Goal: Task Accomplishment & Management: Complete application form

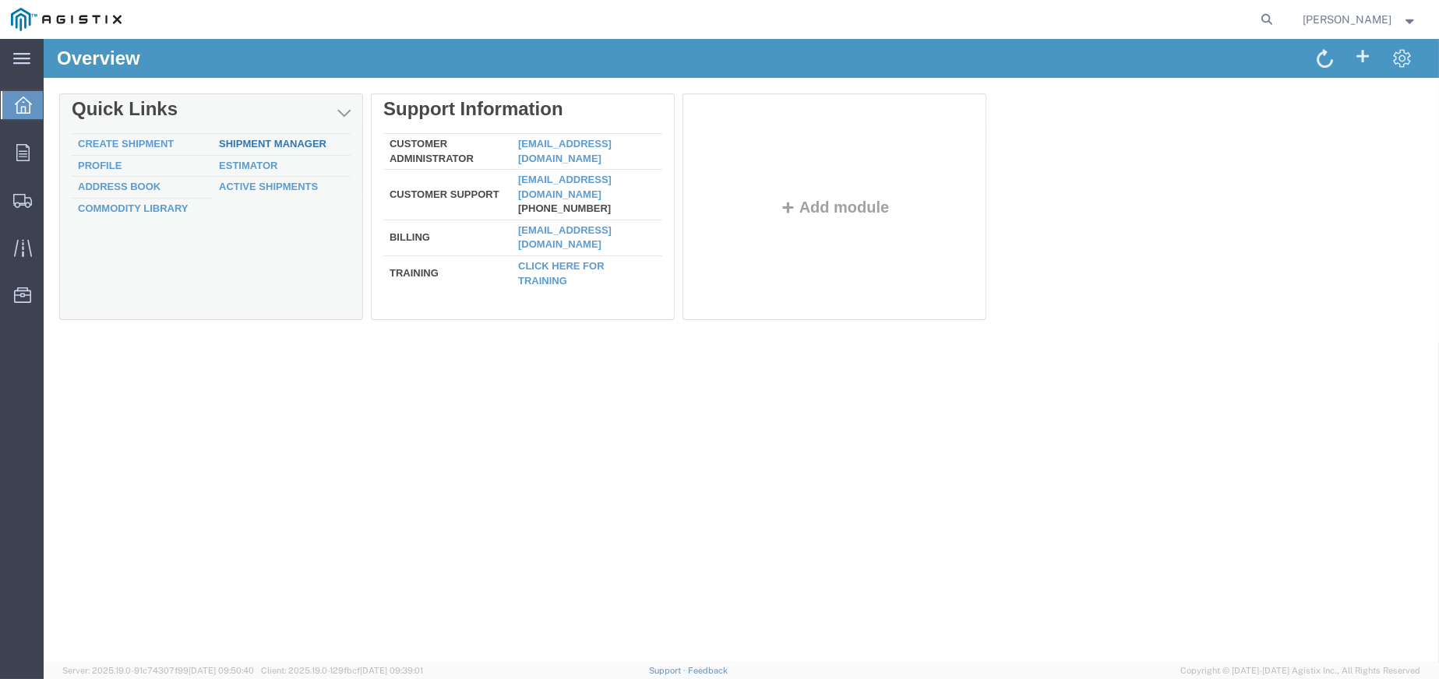
click at [261, 146] on link "Shipment Manager" at bounding box center [272, 144] width 107 height 12
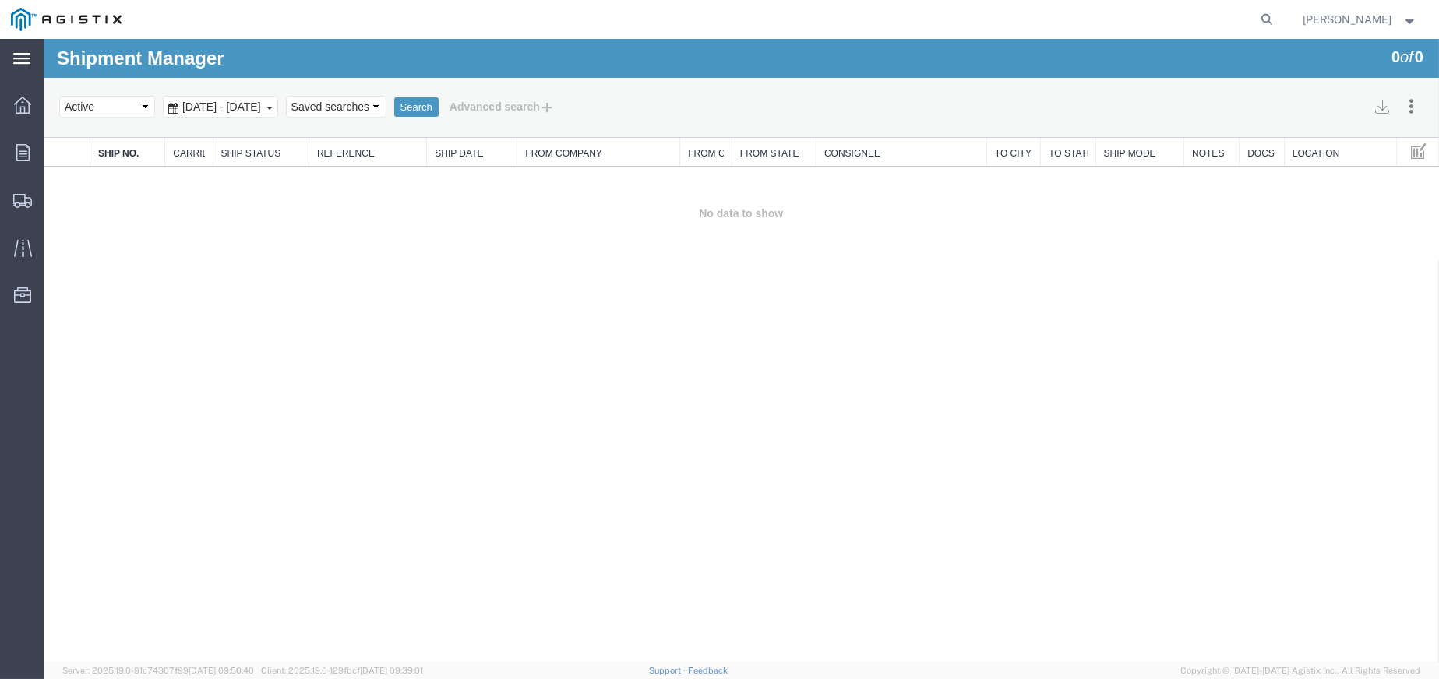
click at [33, 48] on div "main_menu Created with Sketch." at bounding box center [22, 58] width 44 height 39
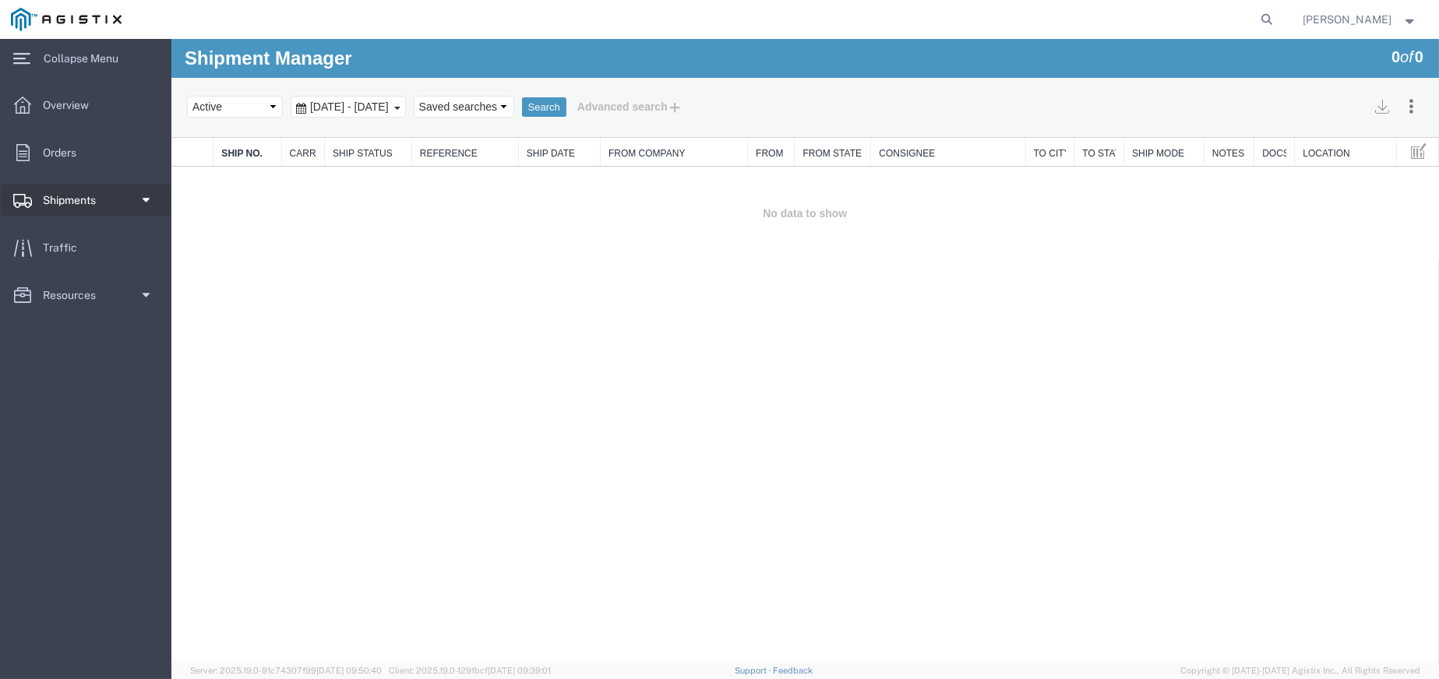
click at [80, 192] on span "Shipments" at bounding box center [75, 200] width 64 height 31
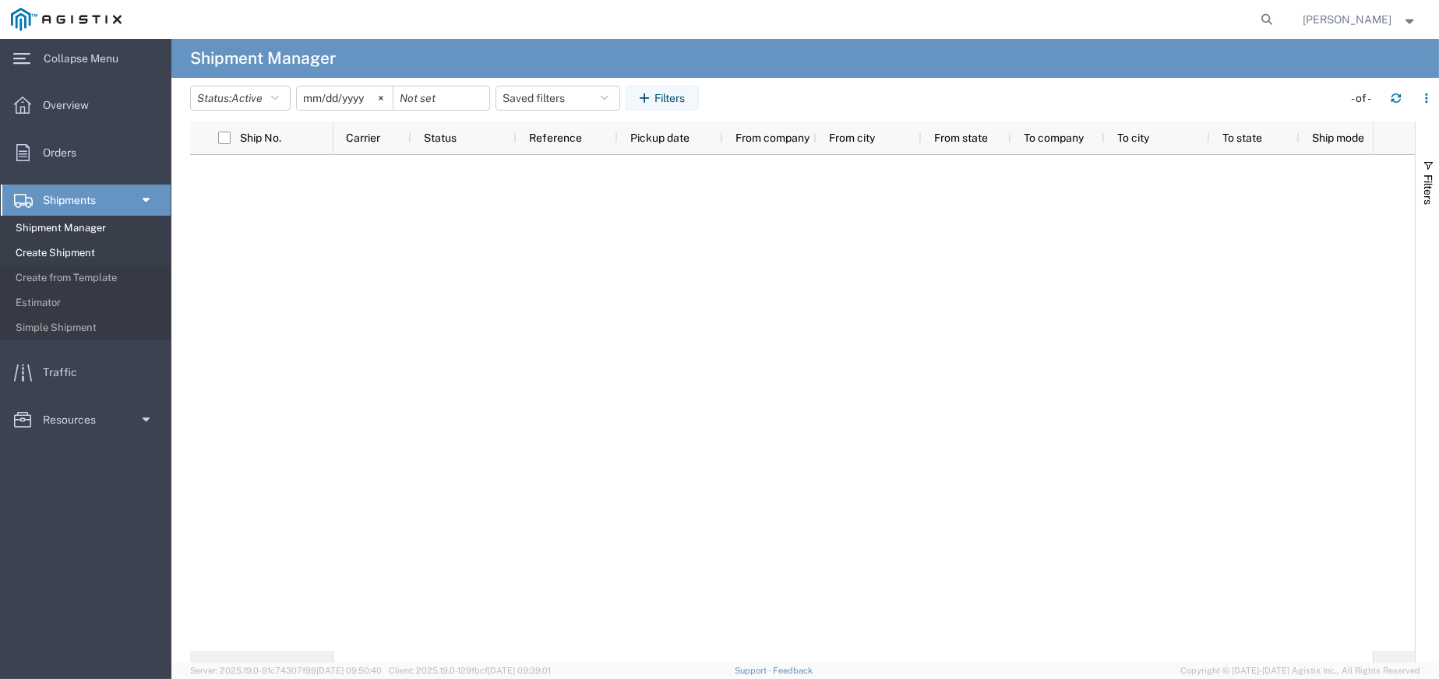
click at [74, 246] on span "Create Shipment" at bounding box center [88, 253] width 144 height 31
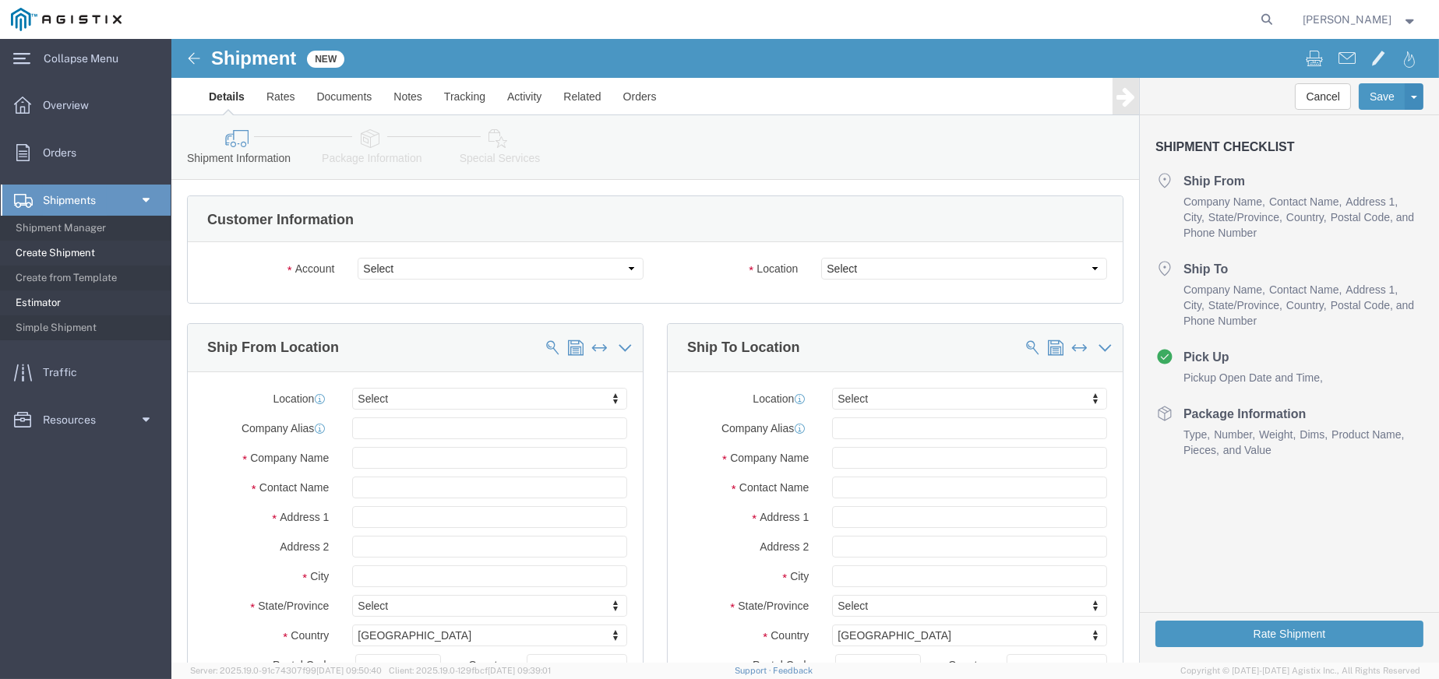
select select
click select "Select New Pig Corp PG&E"
select select "5483"
click select "Select New Pig Corp PG&E"
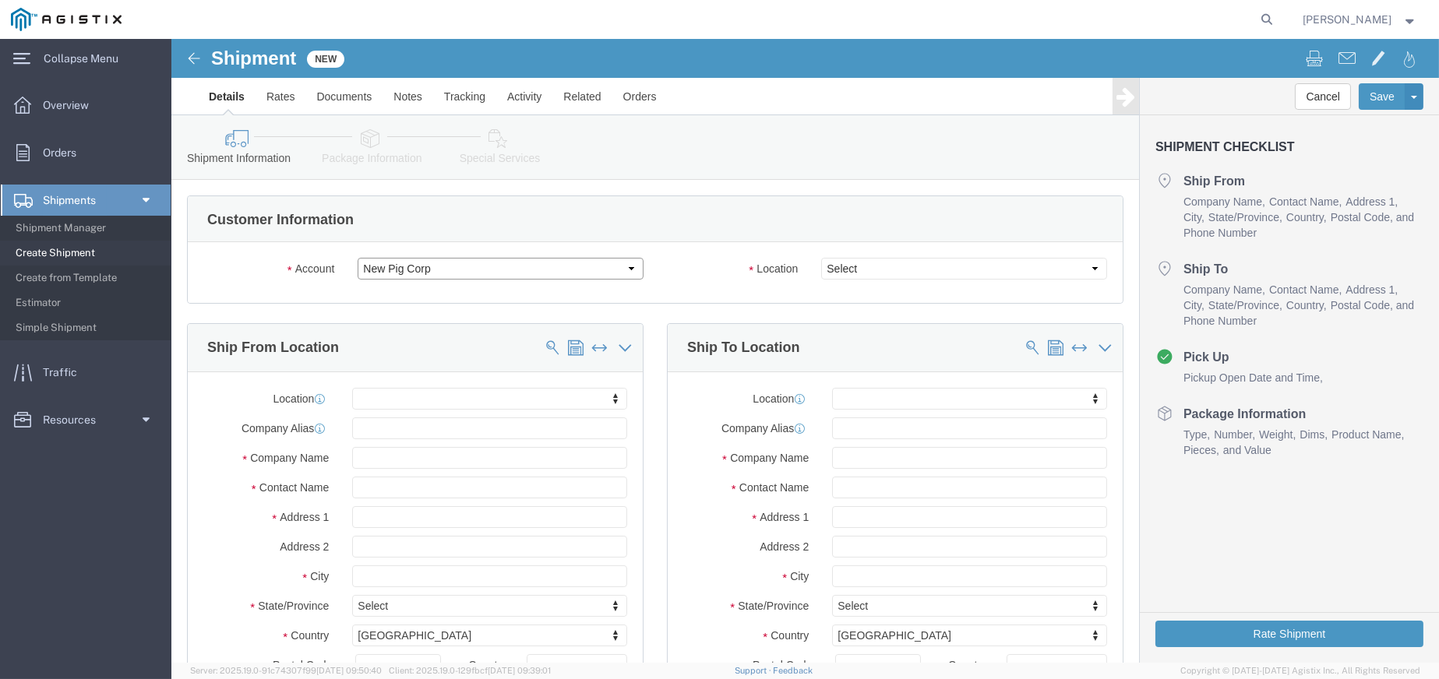
select select
click select "Select New Pig Corp PG&E"
select select "9596"
click select "Select New Pig Corp PG&E"
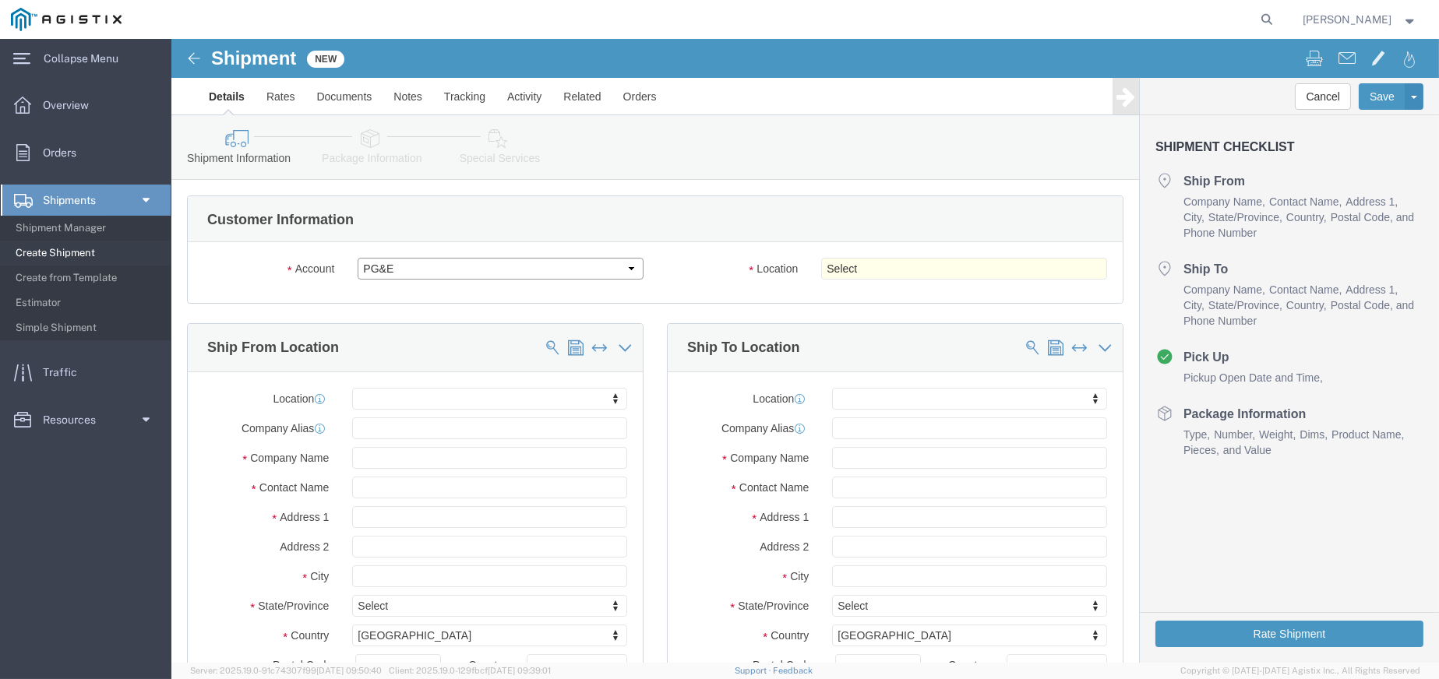
select select "PURCHORD"
select select
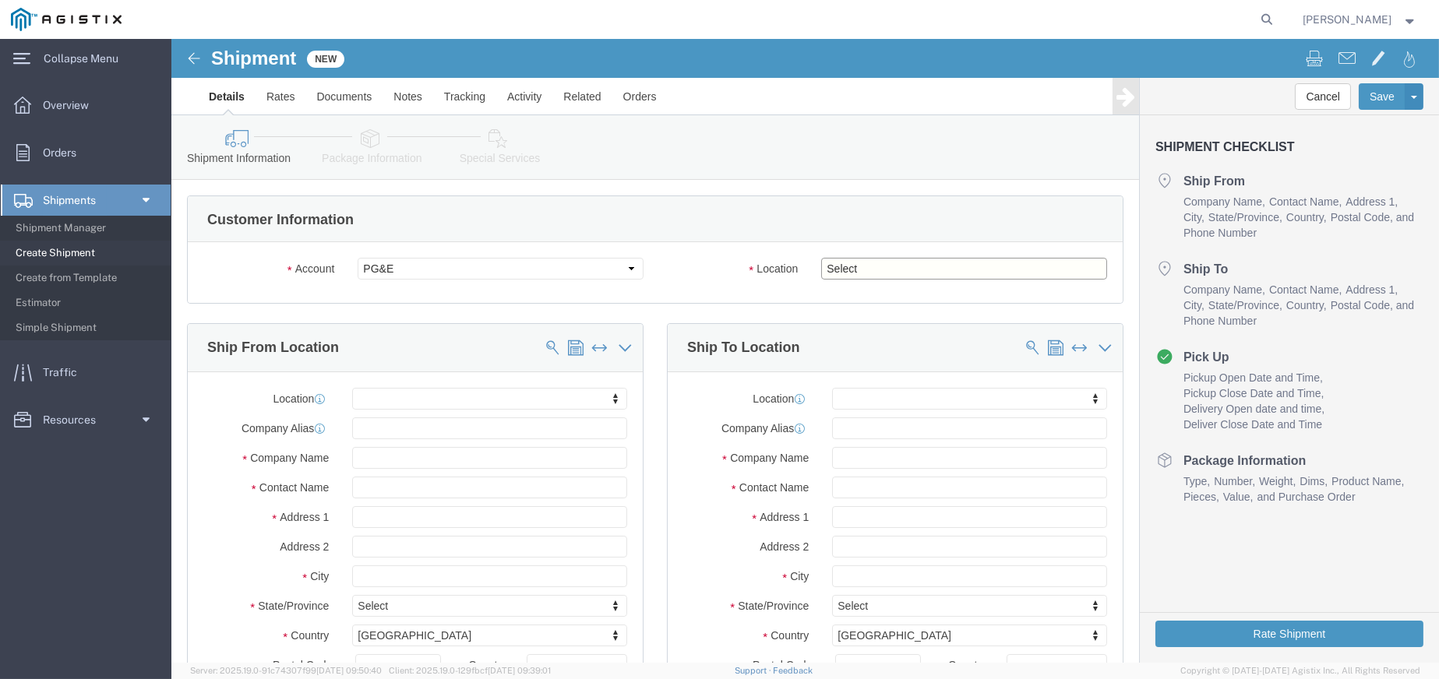
click select "Select All Others [GEOGRAPHIC_DATA] [GEOGRAPHIC_DATA] [GEOGRAPHIC_DATA] [GEOGRA…"
select select "23082"
click select "Select All Others [GEOGRAPHIC_DATA] [GEOGRAPHIC_DATA] [GEOGRAPHIC_DATA] [GEOGRA…"
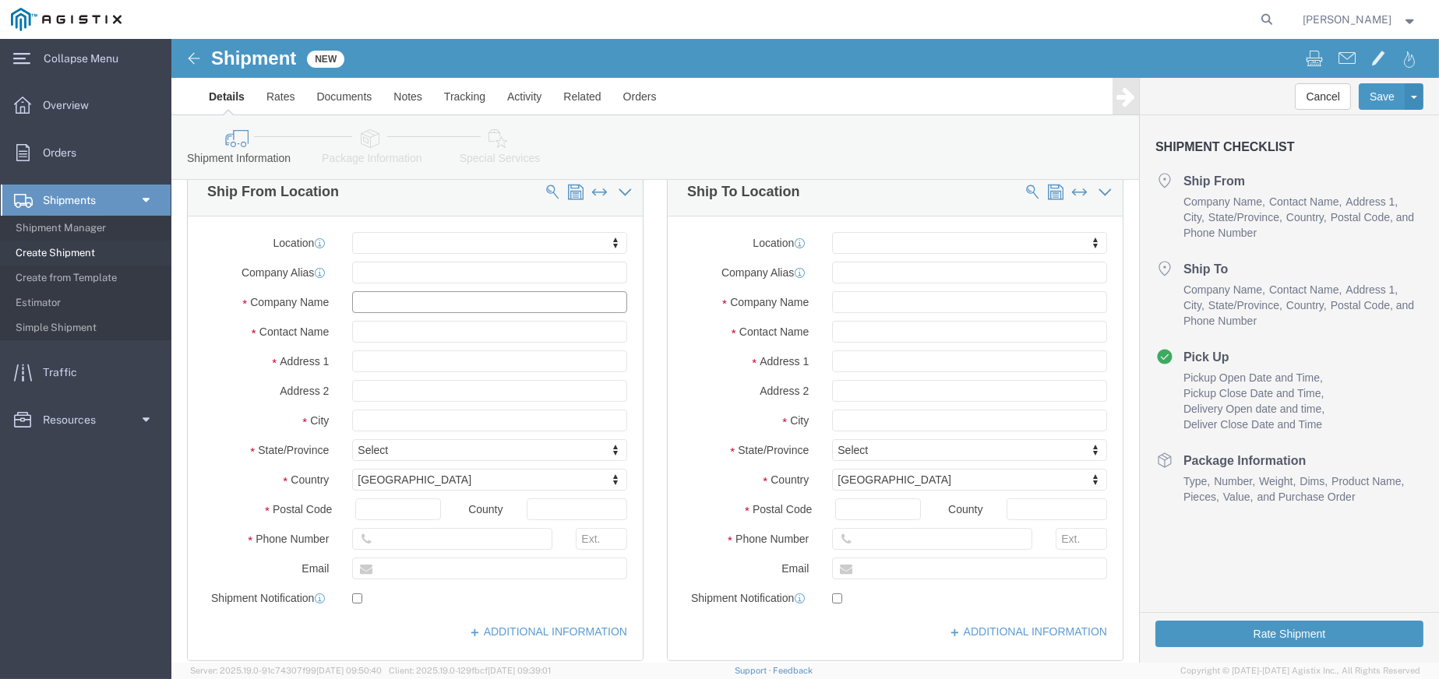
click input "text"
type input "New Pig Corporation"
type input "[PERSON_NAME]"
type input "[STREET_ADDRESS]"
select select
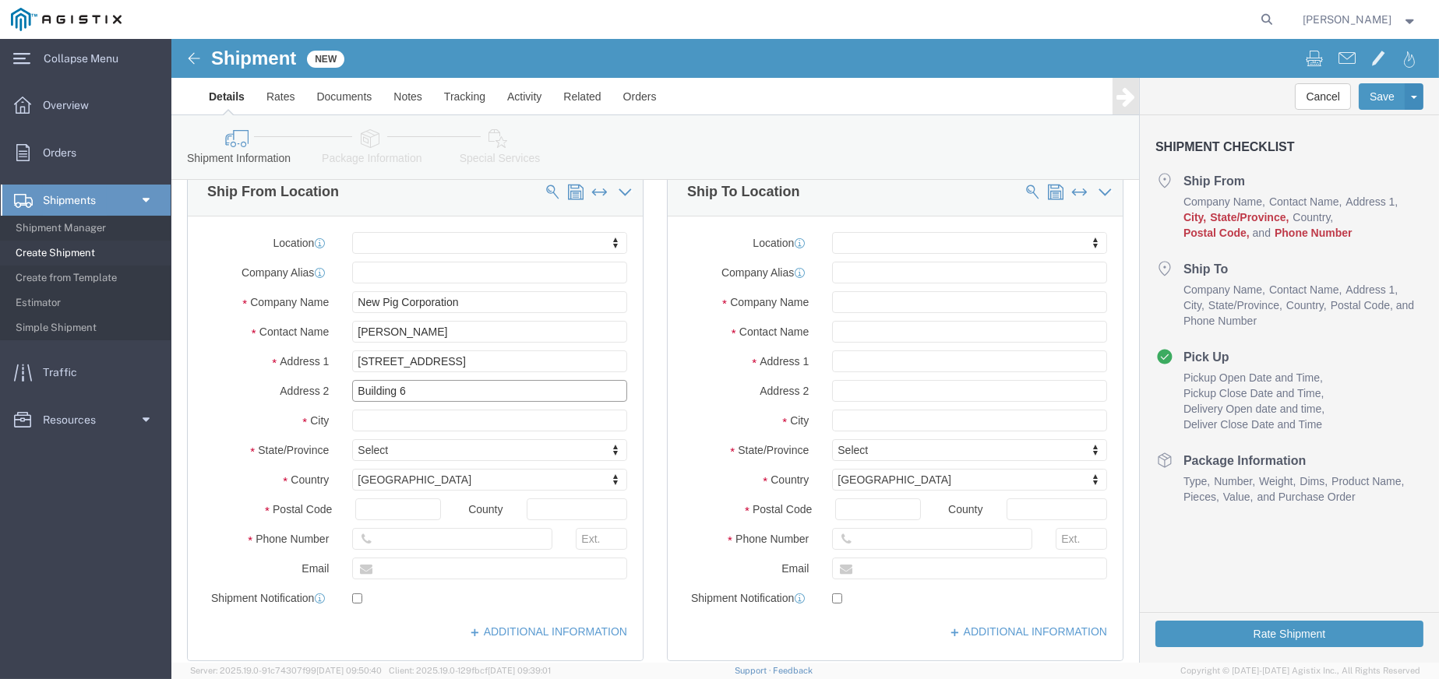
type input "Building 6"
type input "[PERSON_NAME]"
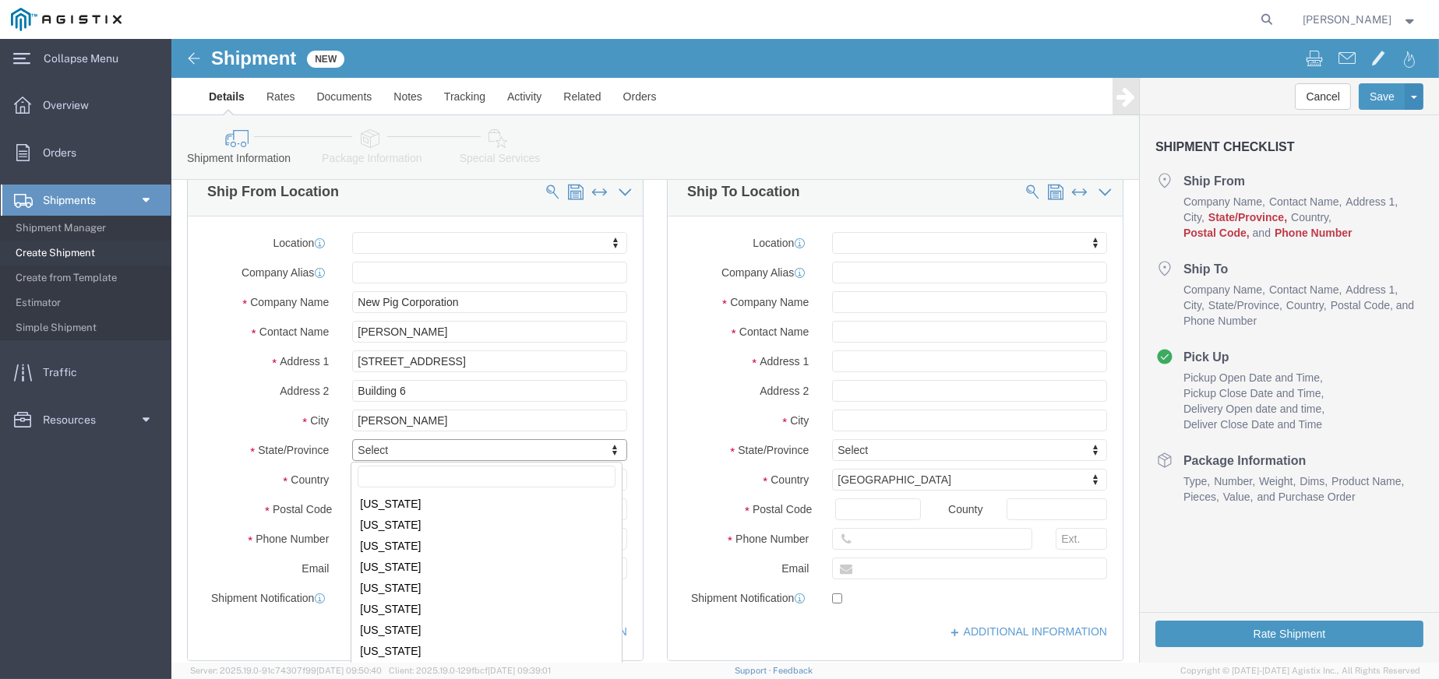
scroll to position [808, 0]
select select
select select "PA"
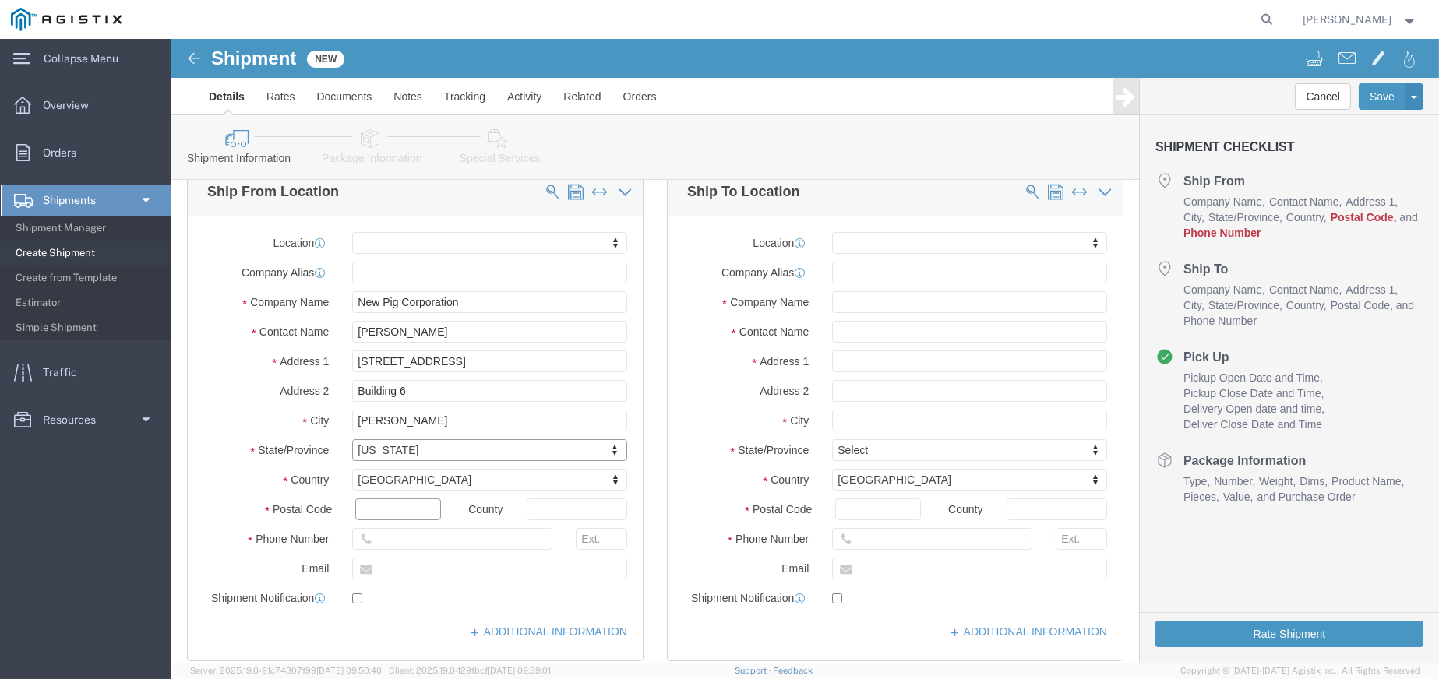
click input "text"
type input "16684"
select select
click input "text"
type input "8146840101"
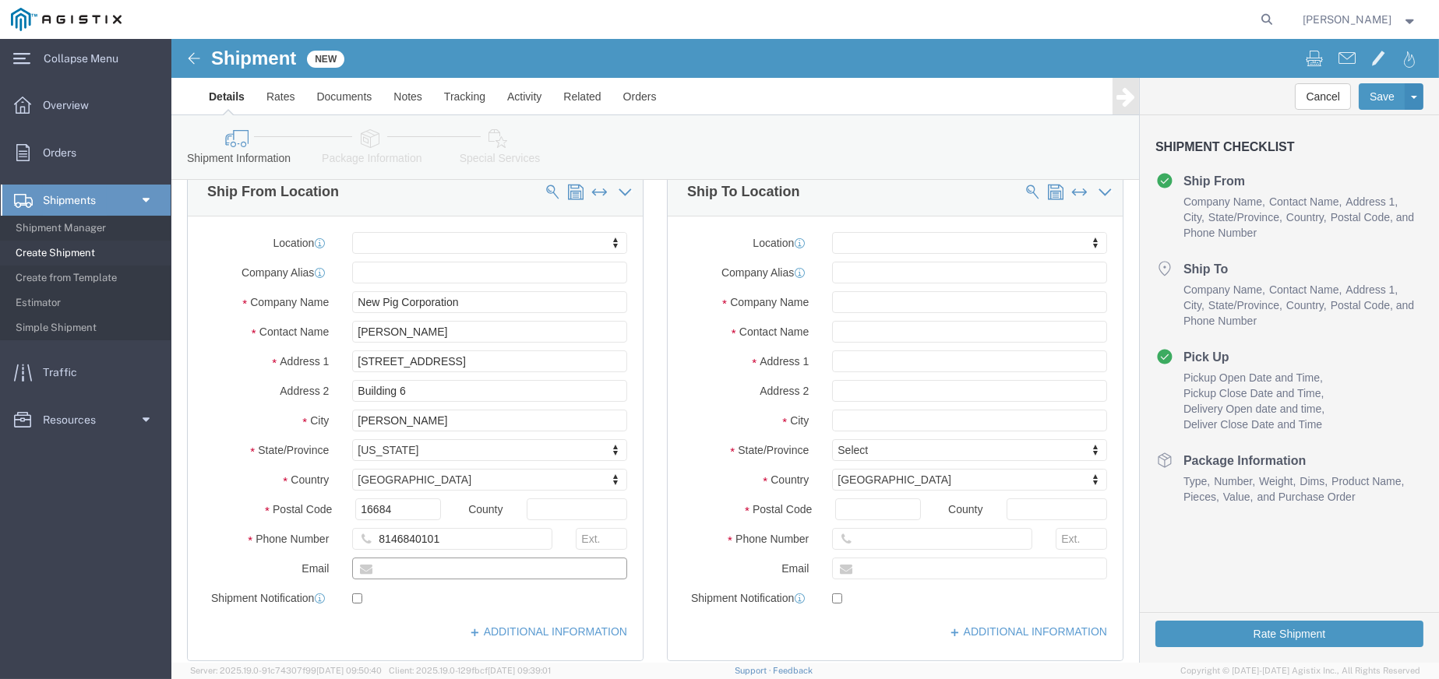
click input "text"
type input "[EMAIL_ADDRESS][DOMAIN_NAME]"
click label
click input "checkbox"
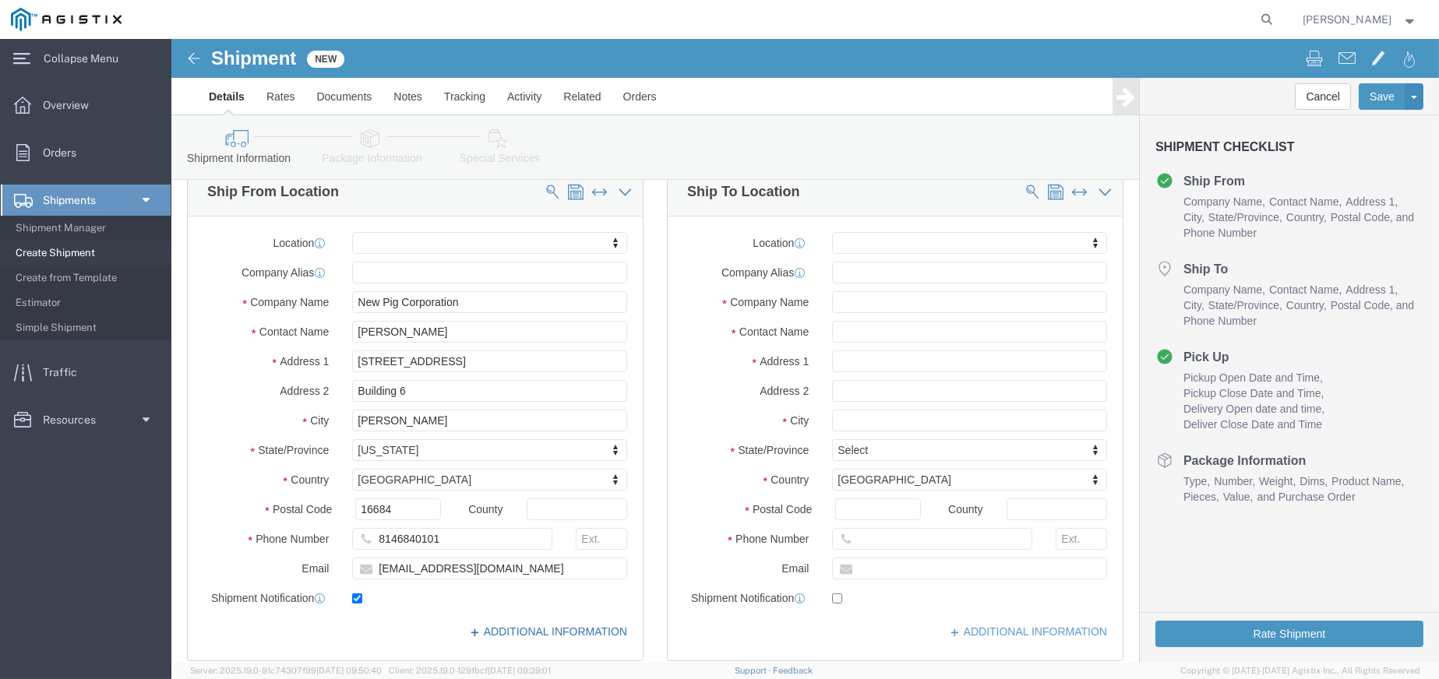
click link "ADDITIONAL INFORMATION"
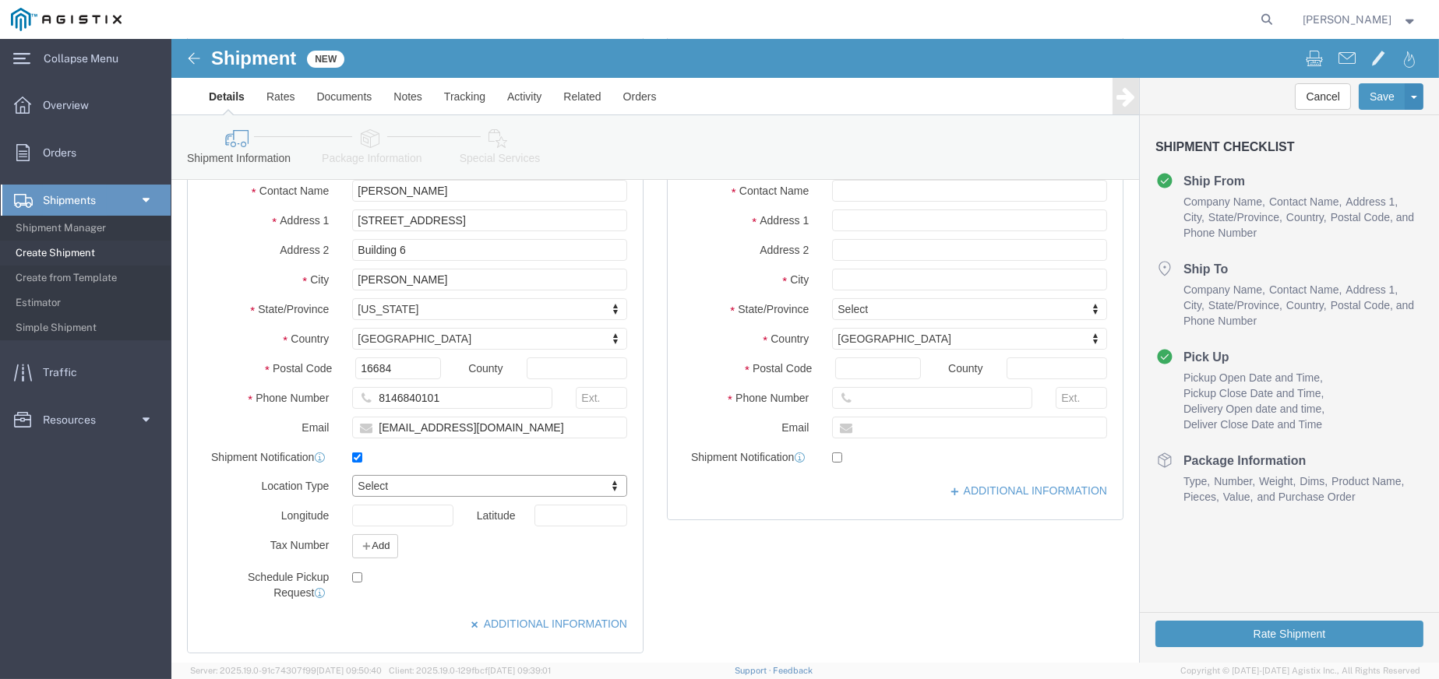
scroll to position [389, 0]
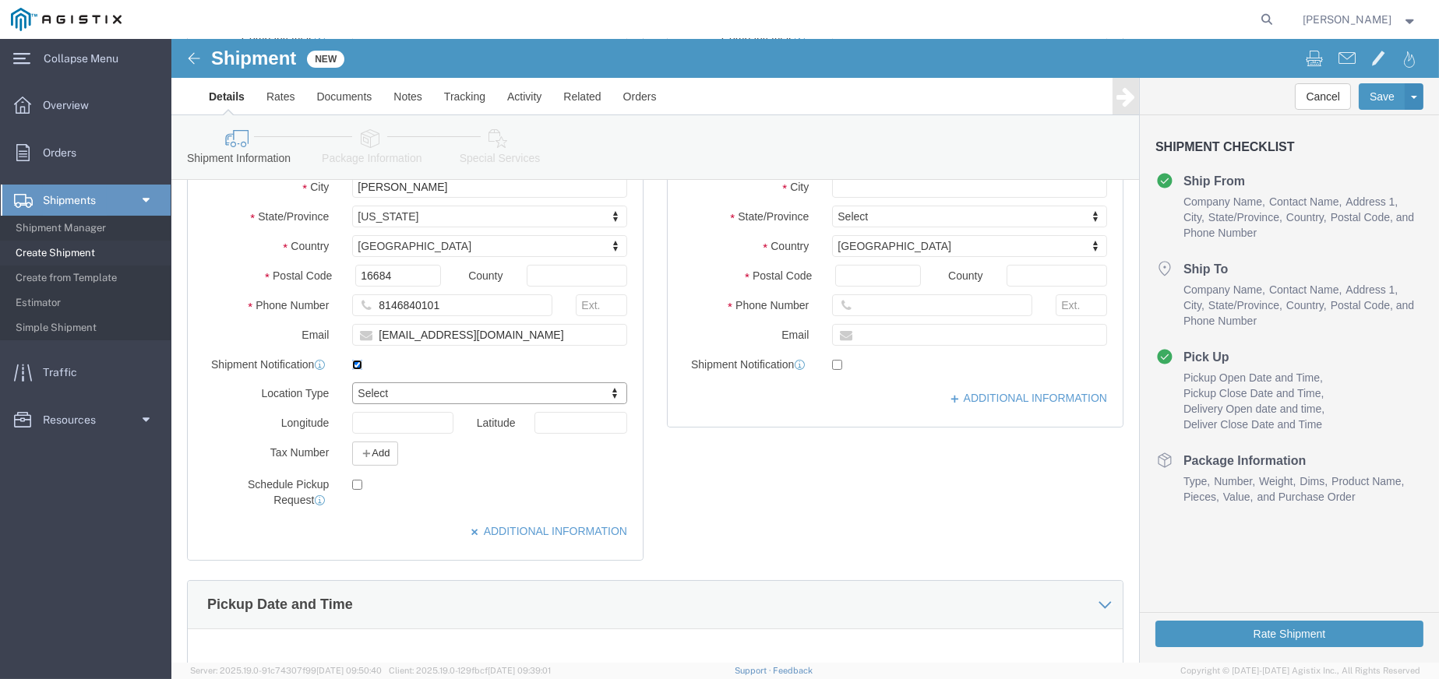
click input "checkbox"
checkbox input "true"
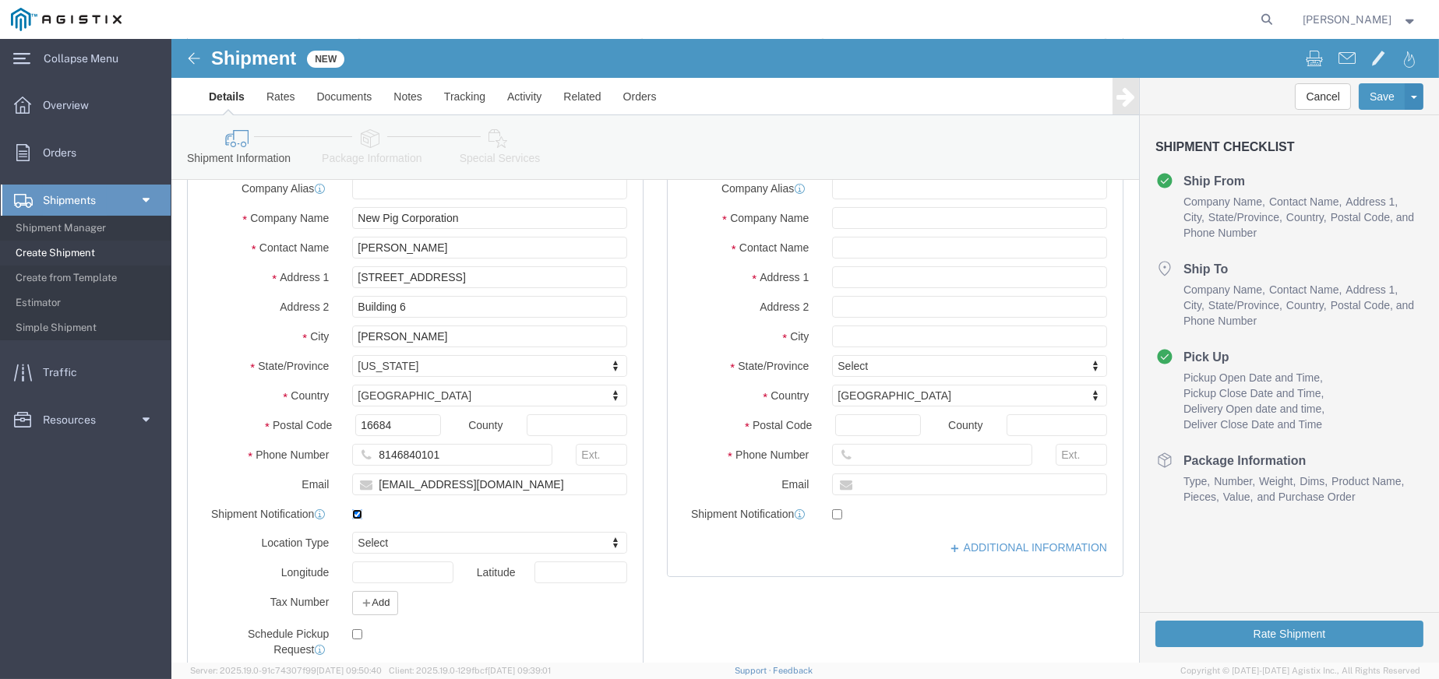
scroll to position [78, 0]
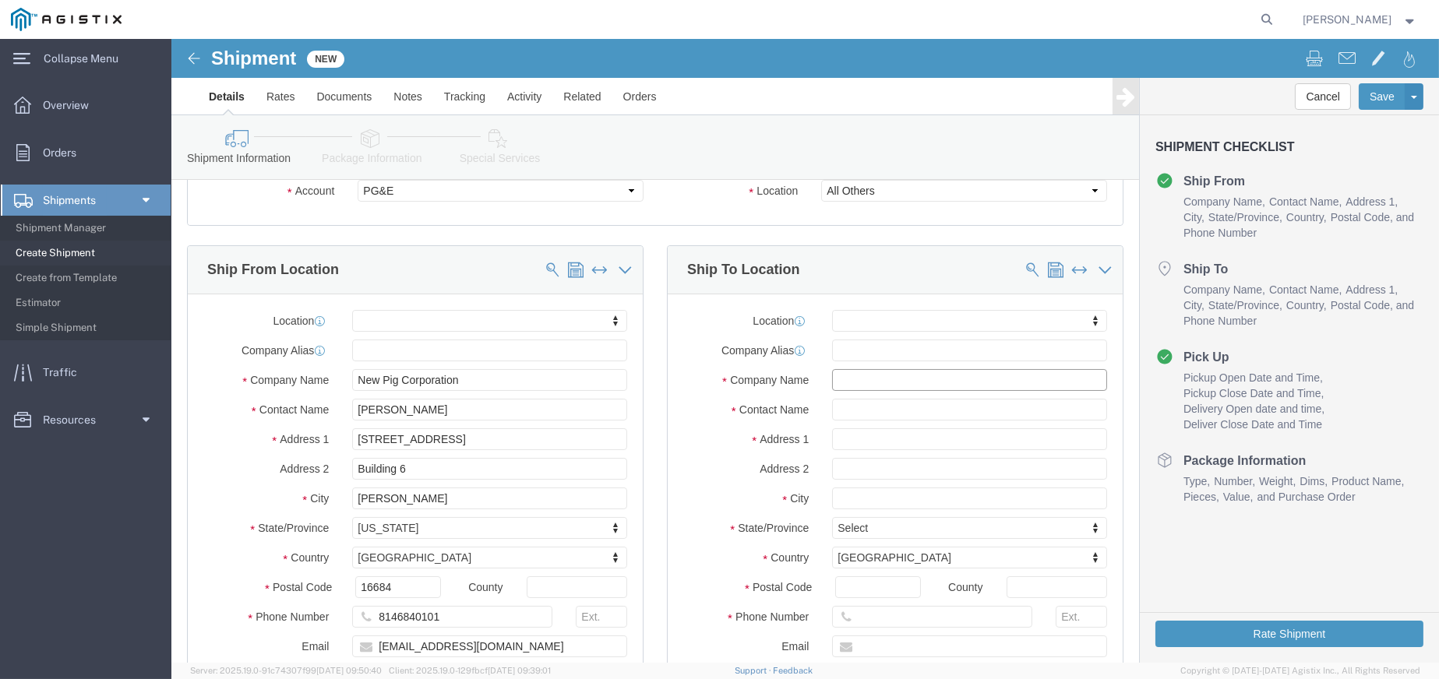
click input "text"
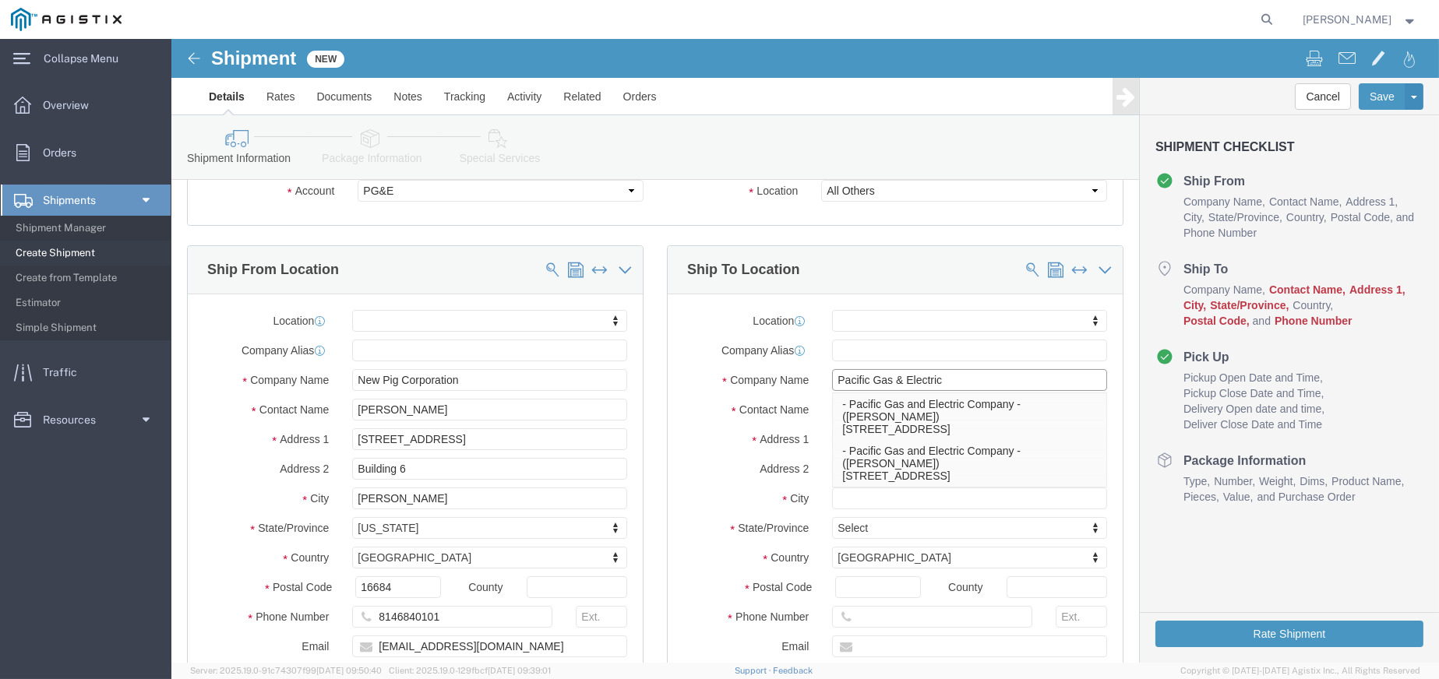
type input "Pacific Gas & Electric"
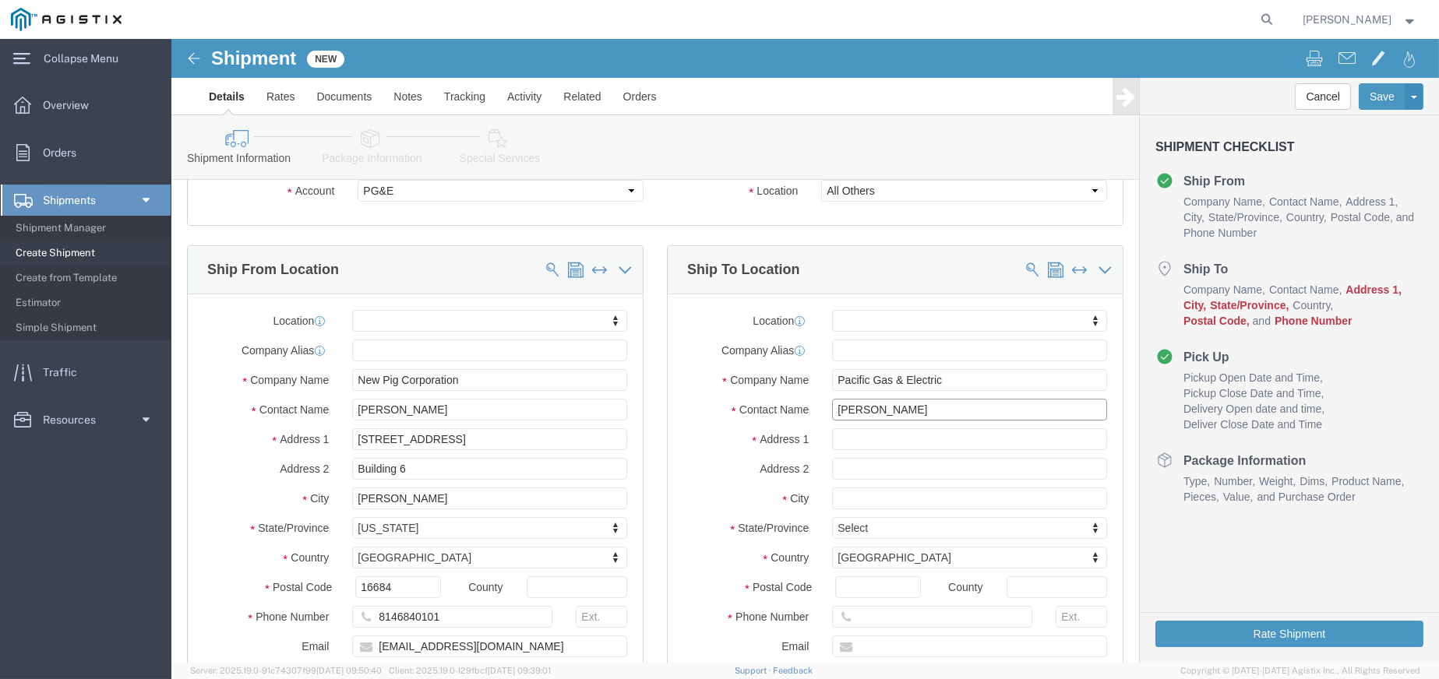
type input "[PERSON_NAME]"
type input "[STREET_ADDRESS][PERSON_NAME]"
select select
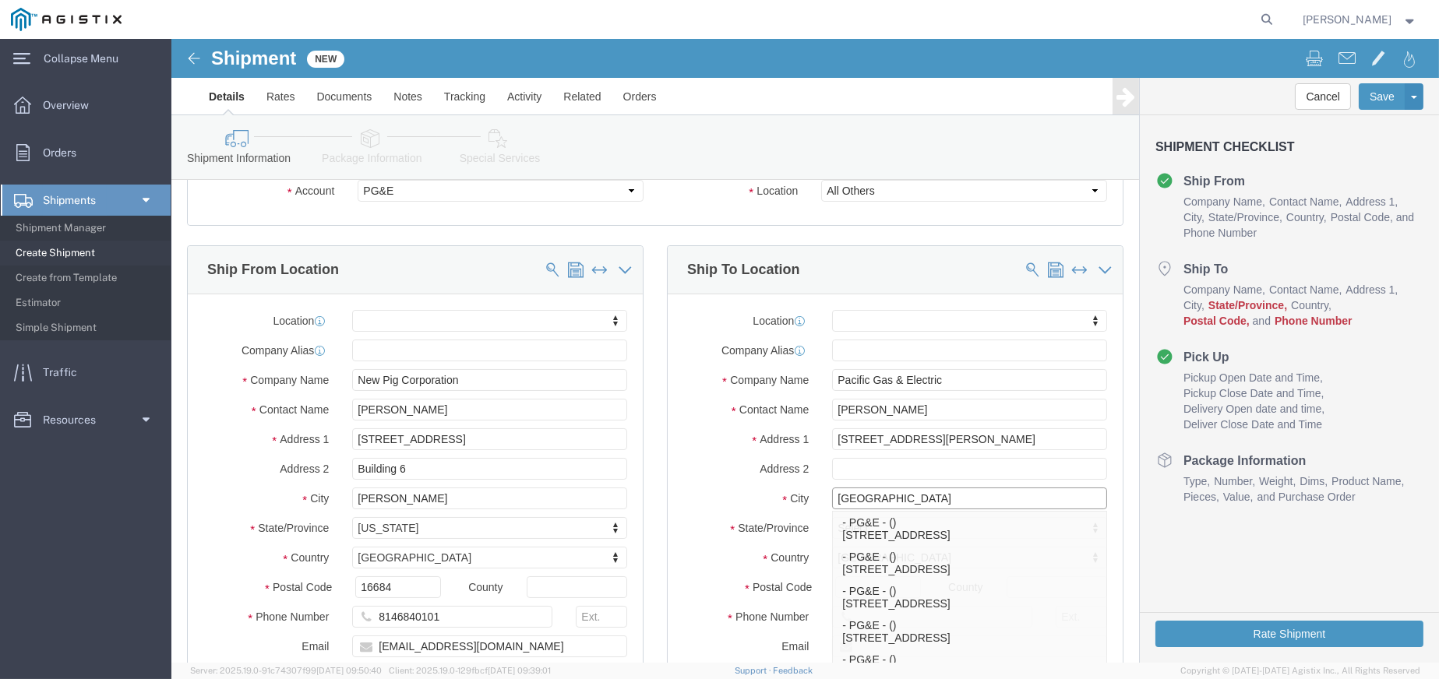
type input "[GEOGRAPHIC_DATA]"
click label "Country"
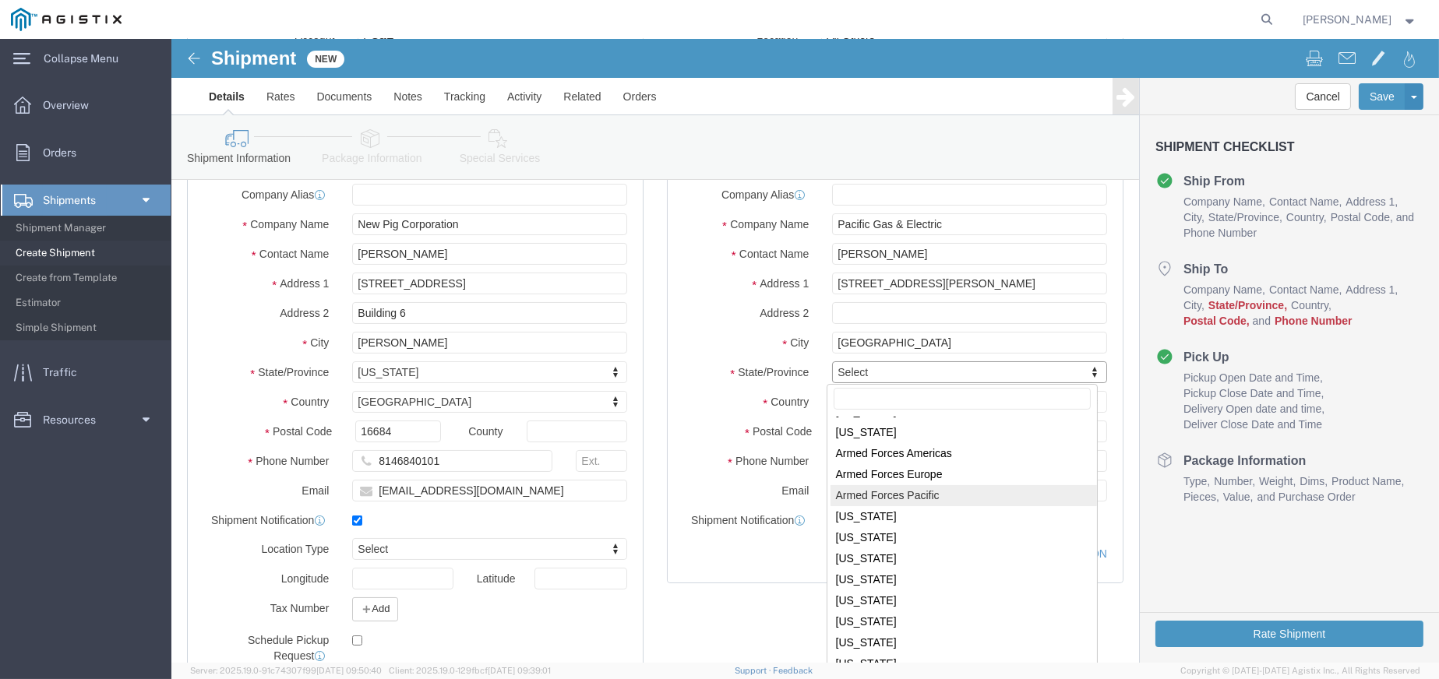
scroll to position [156, 0]
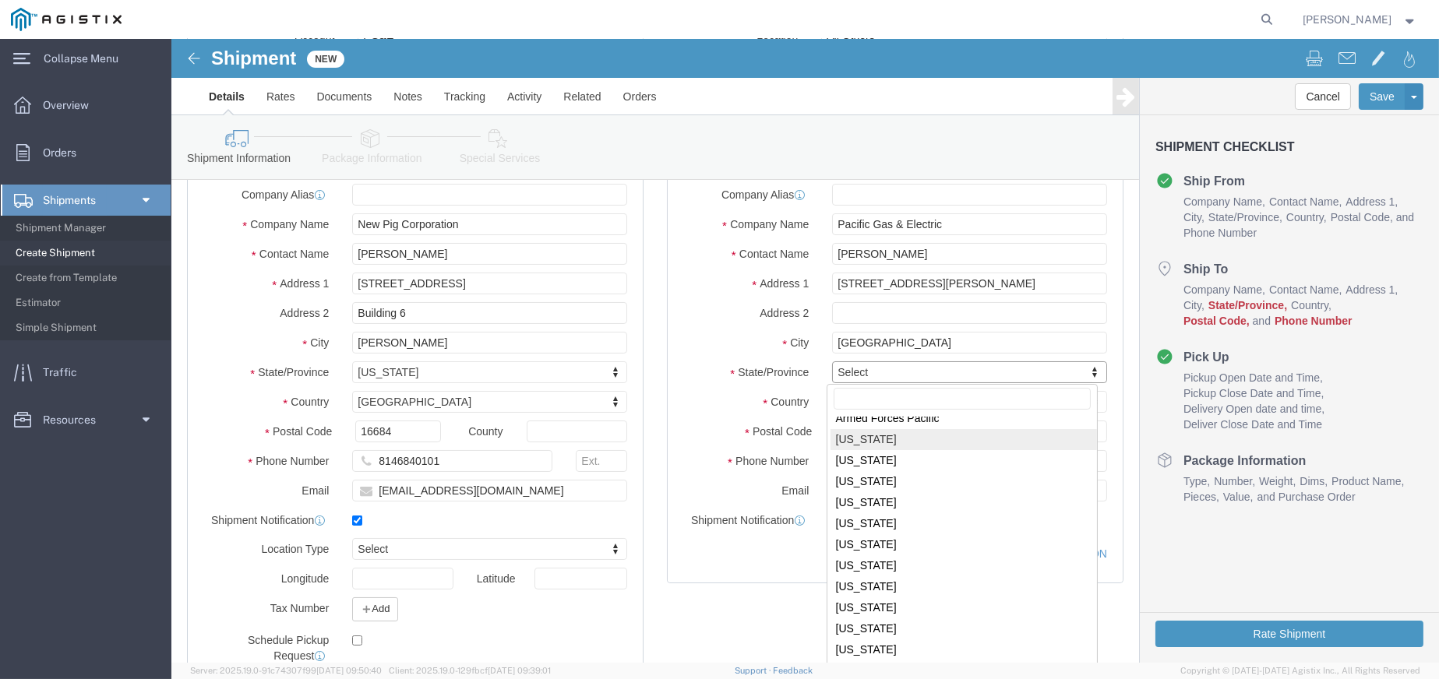
select select
select select "CA"
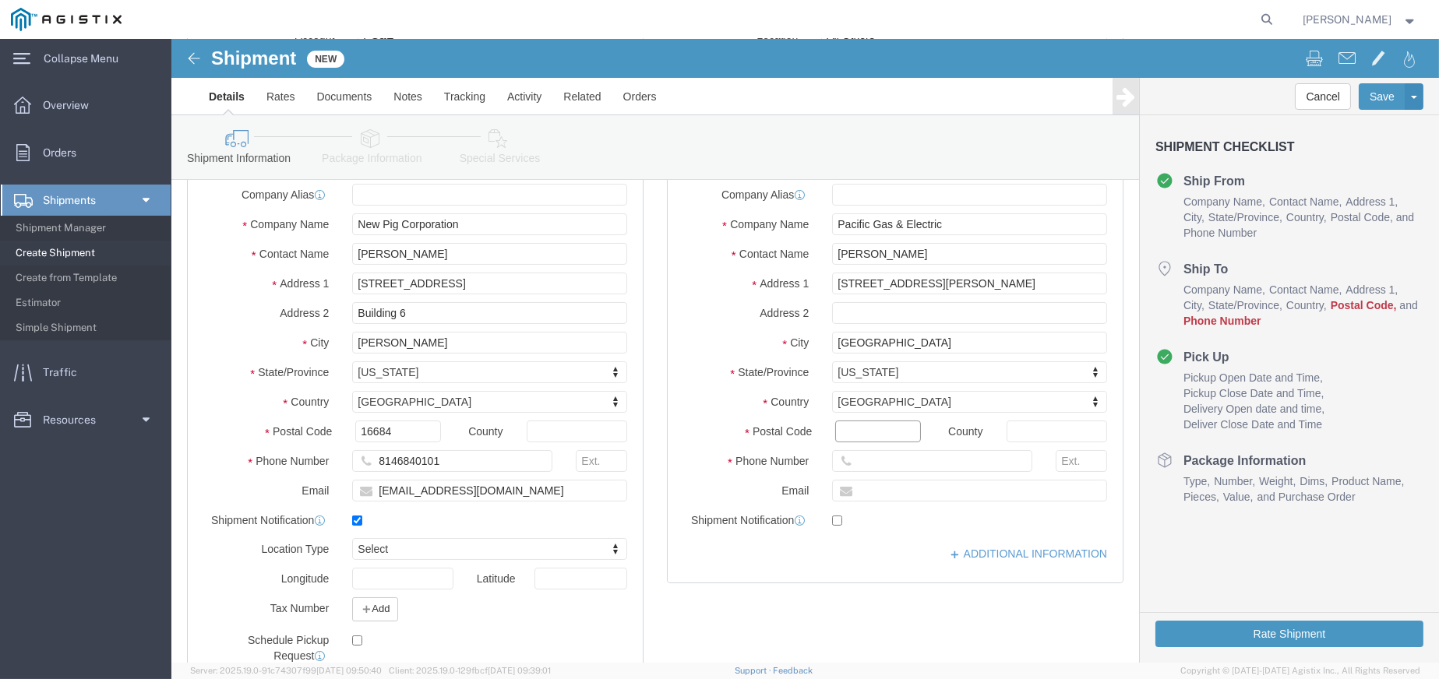
click input "Postal Code"
type input "95828"
select select
click input "text"
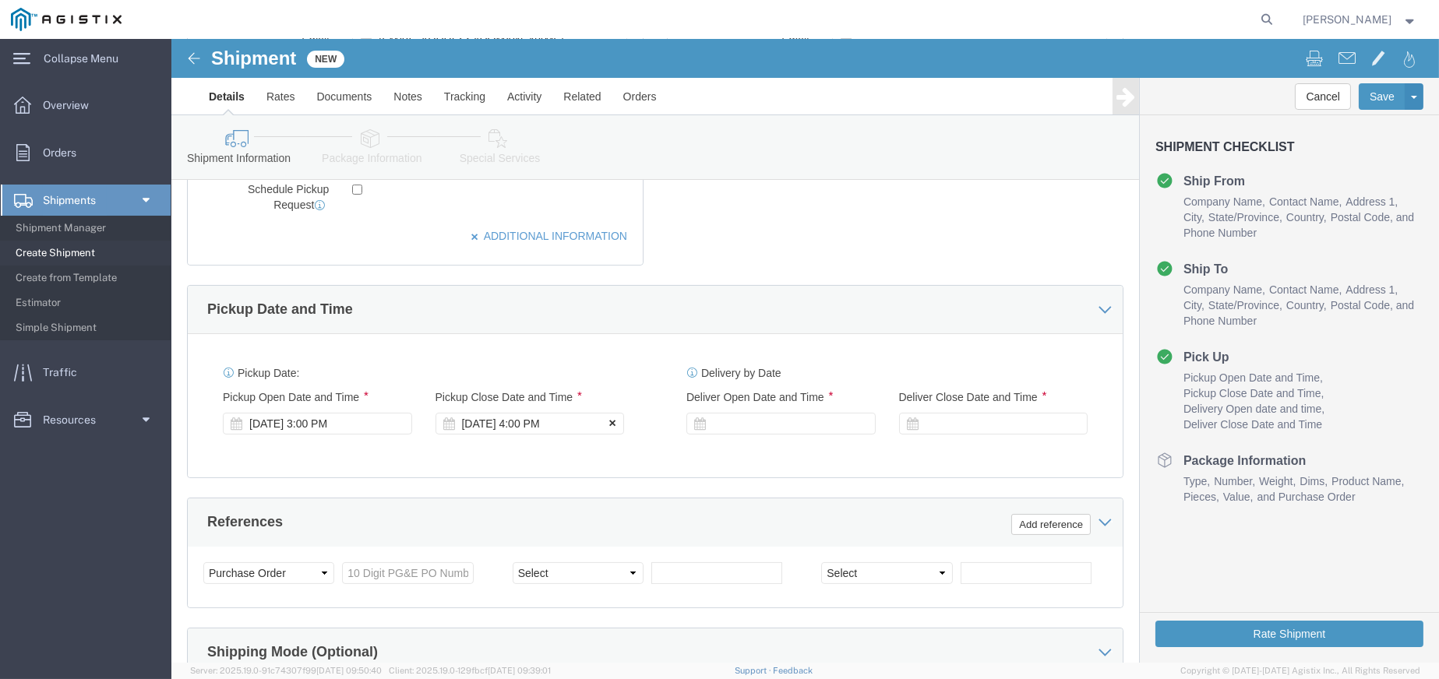
scroll to position [701, 0]
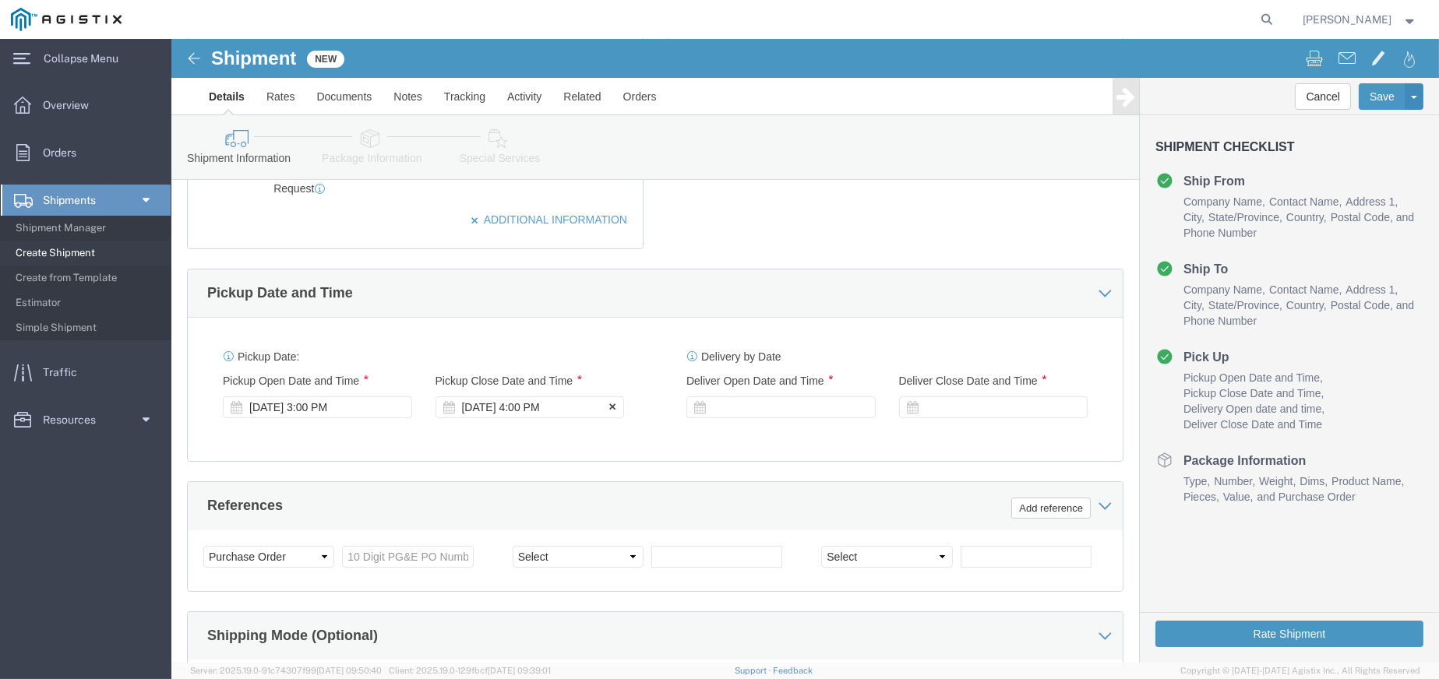
type input "9165841831"
click div "[DATE] 4:00 PM"
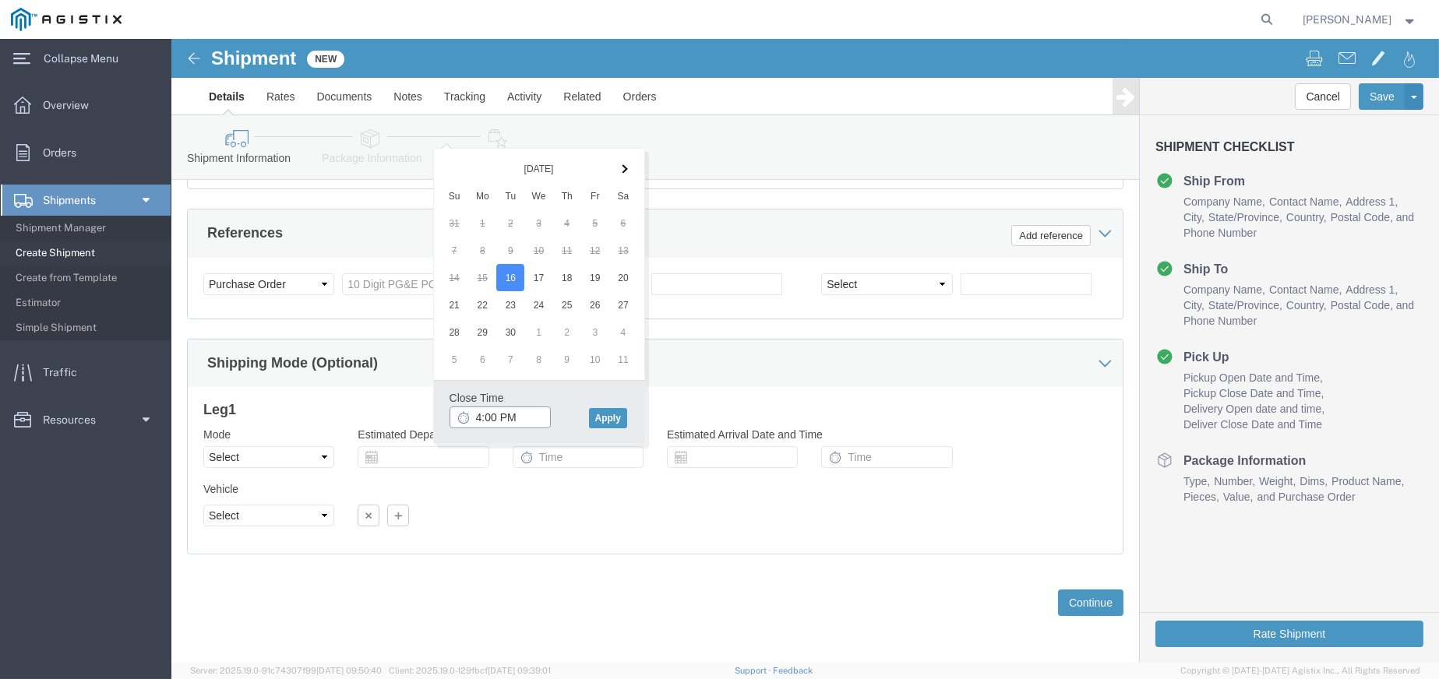
type input "8:00 PM"
click button "Apply"
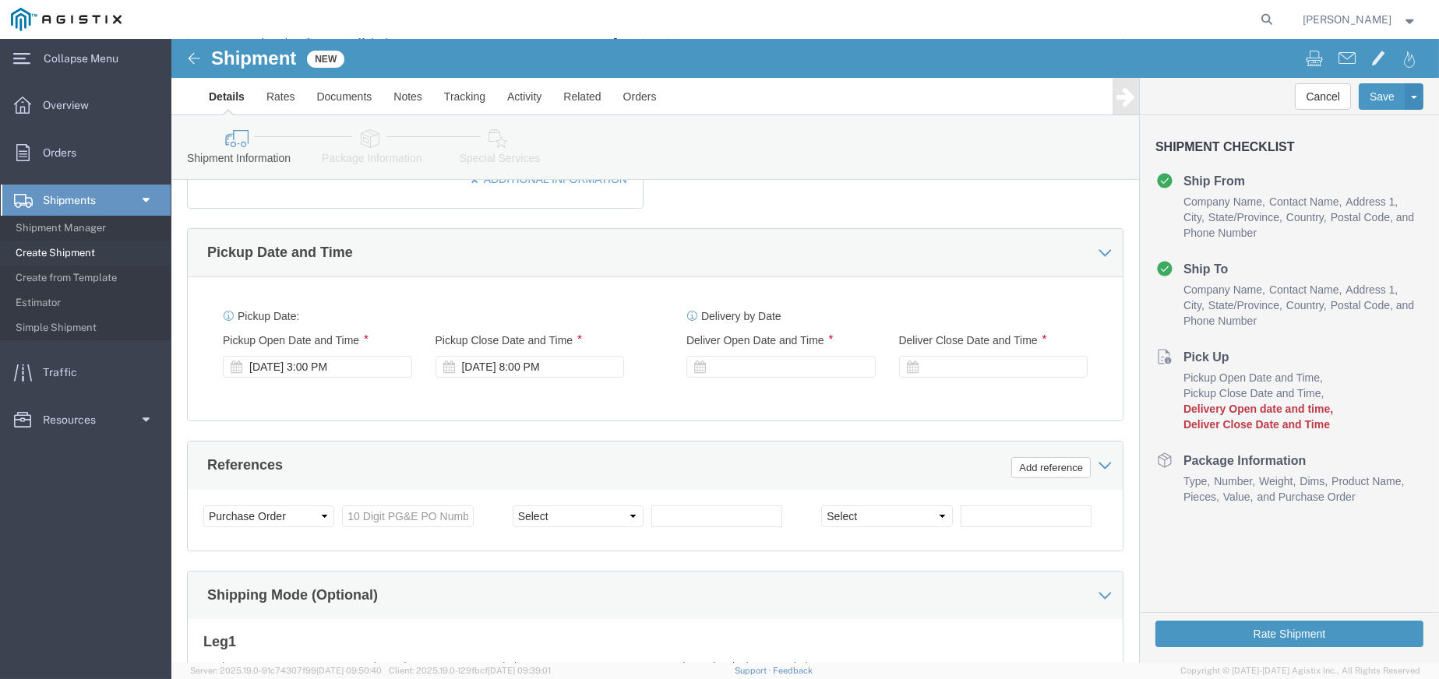
scroll to position [740, 0]
click div
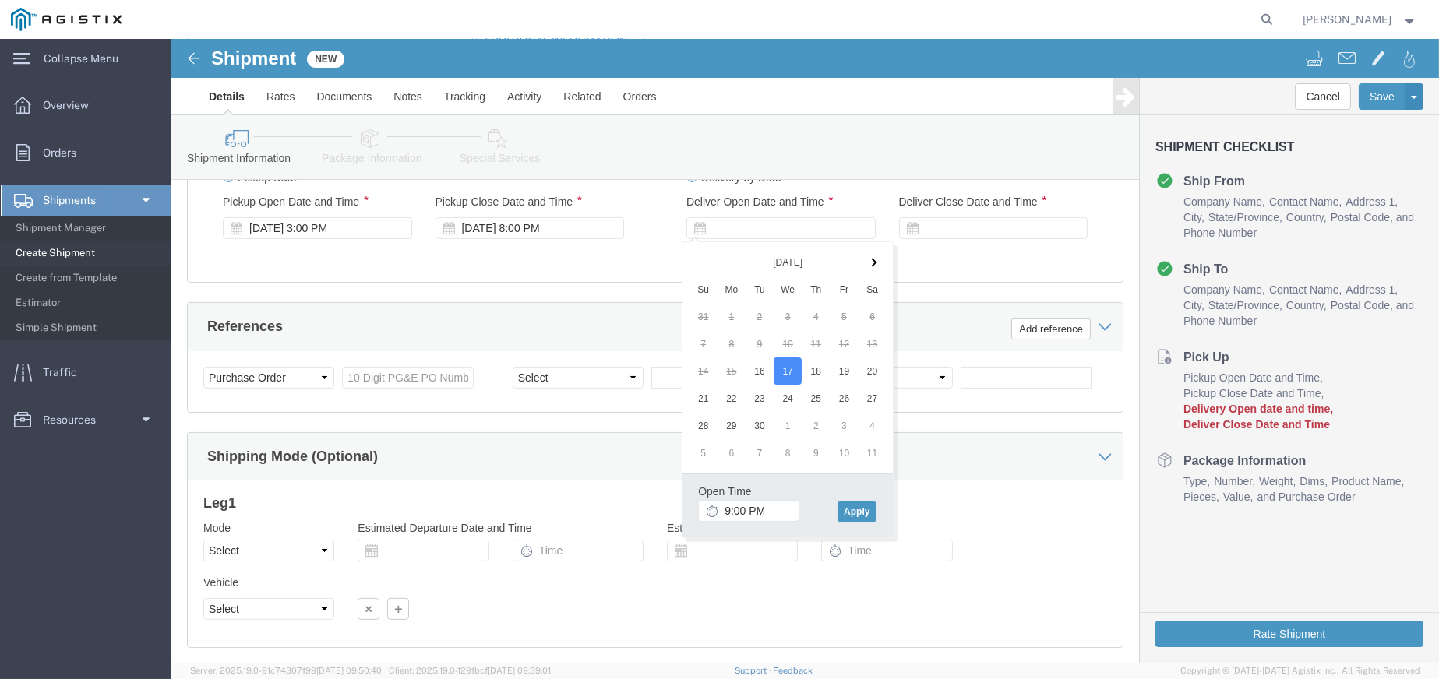
scroll to position [896, 0]
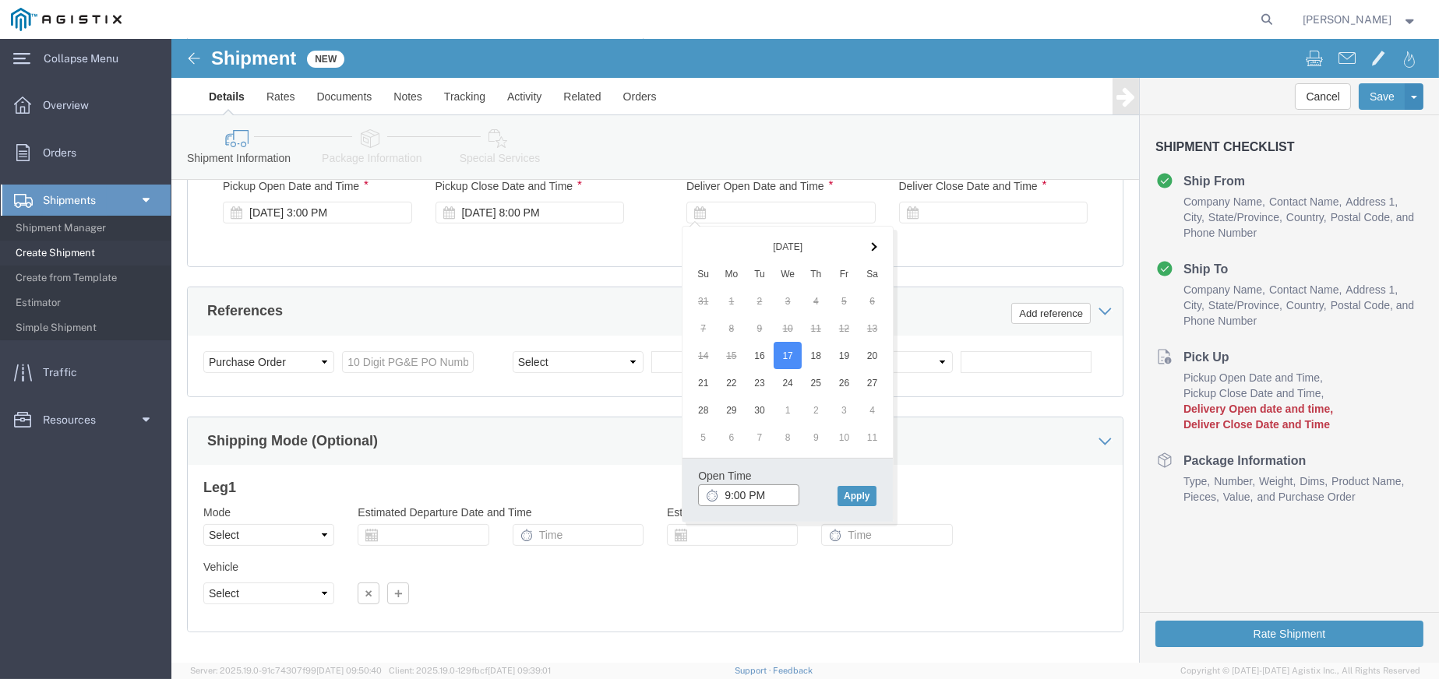
click input "9:00 PM"
click input "8:00 PM"
type input "8:00 am"
click button "Apply"
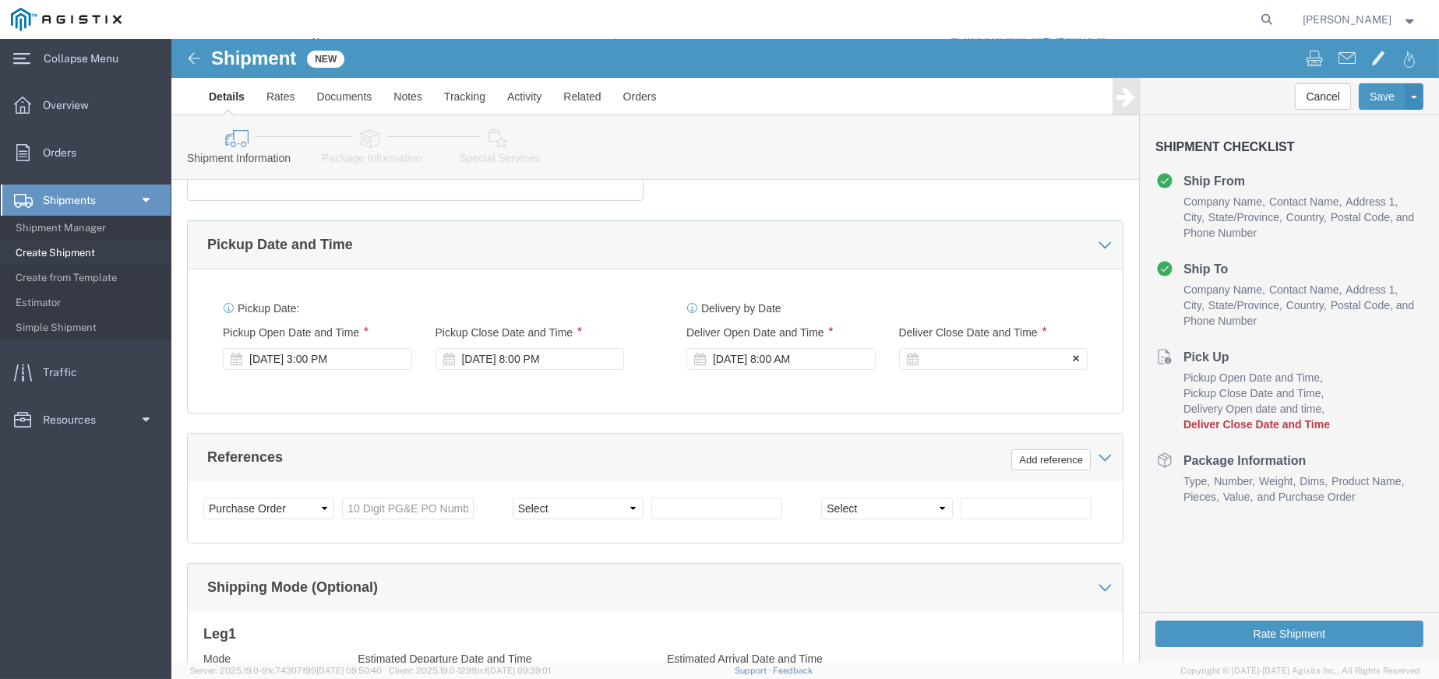
scroll to position [740, 0]
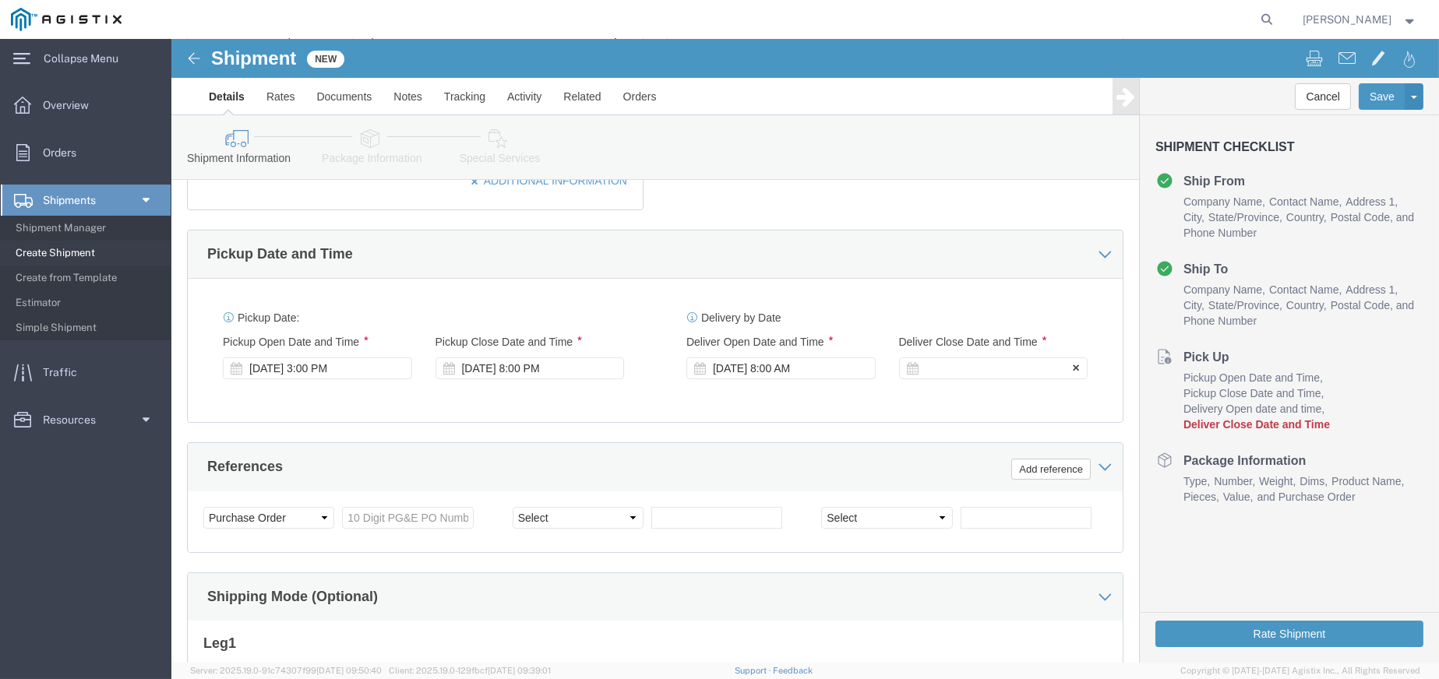
click icon
click div
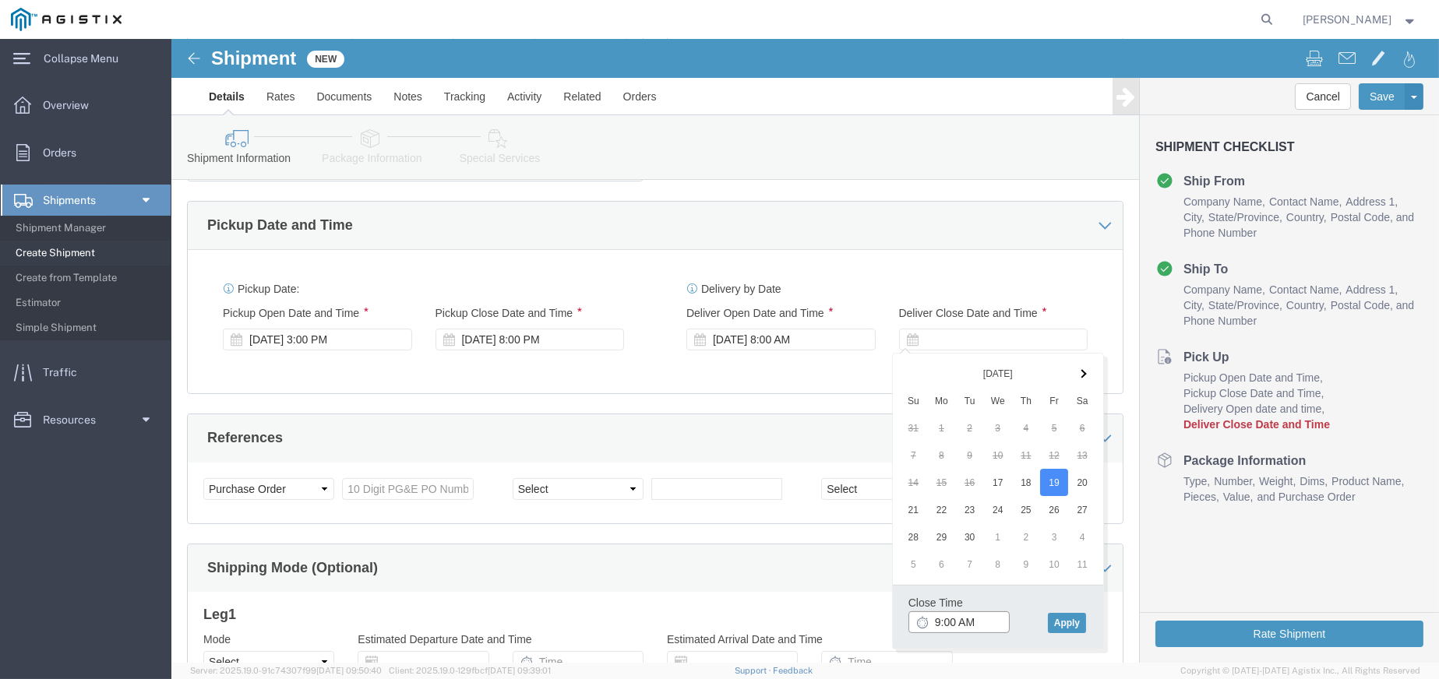
drag, startPoint x: 784, startPoint y: 608, endPoint x: 752, endPoint y: 610, distance: 31.2
click body "Shipment New Details Rates Documents Notes Tracking Activity Related Orders Can…"
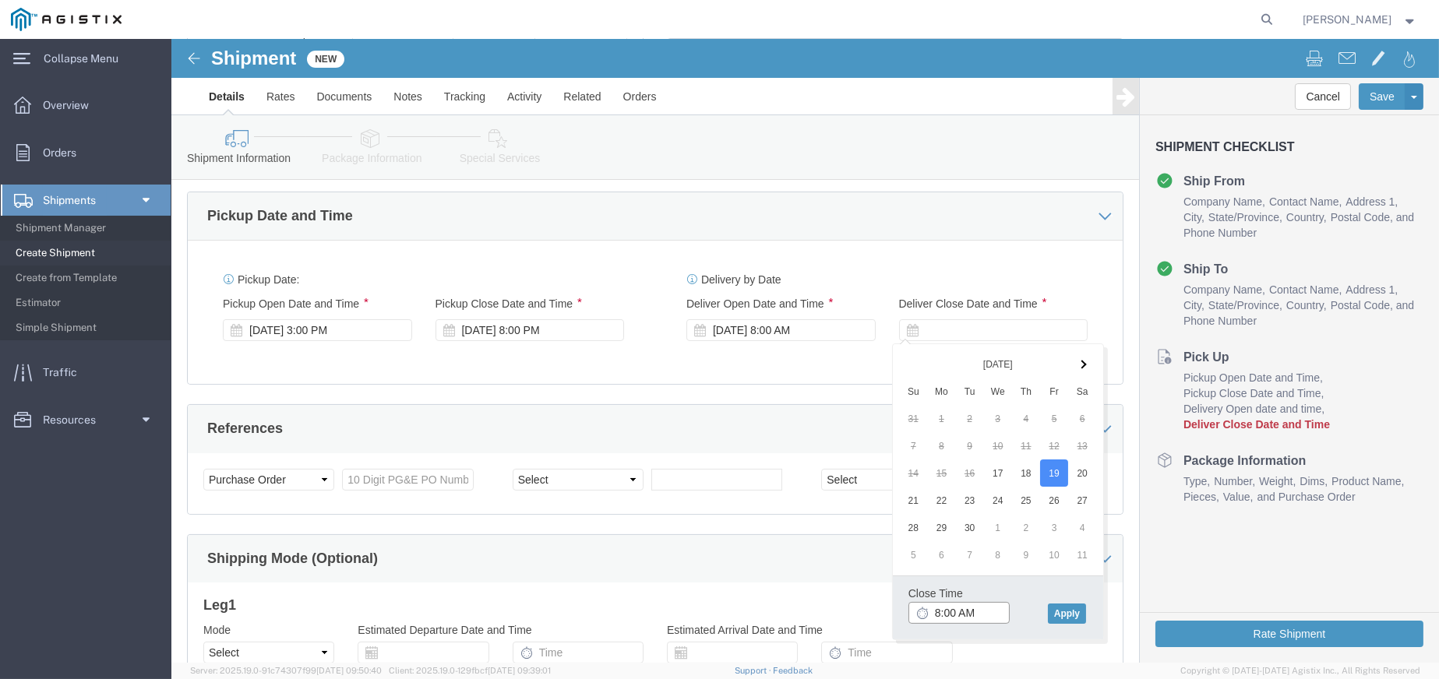
click input "8:00 AM"
type input "8:00 PM"
click button "Apply"
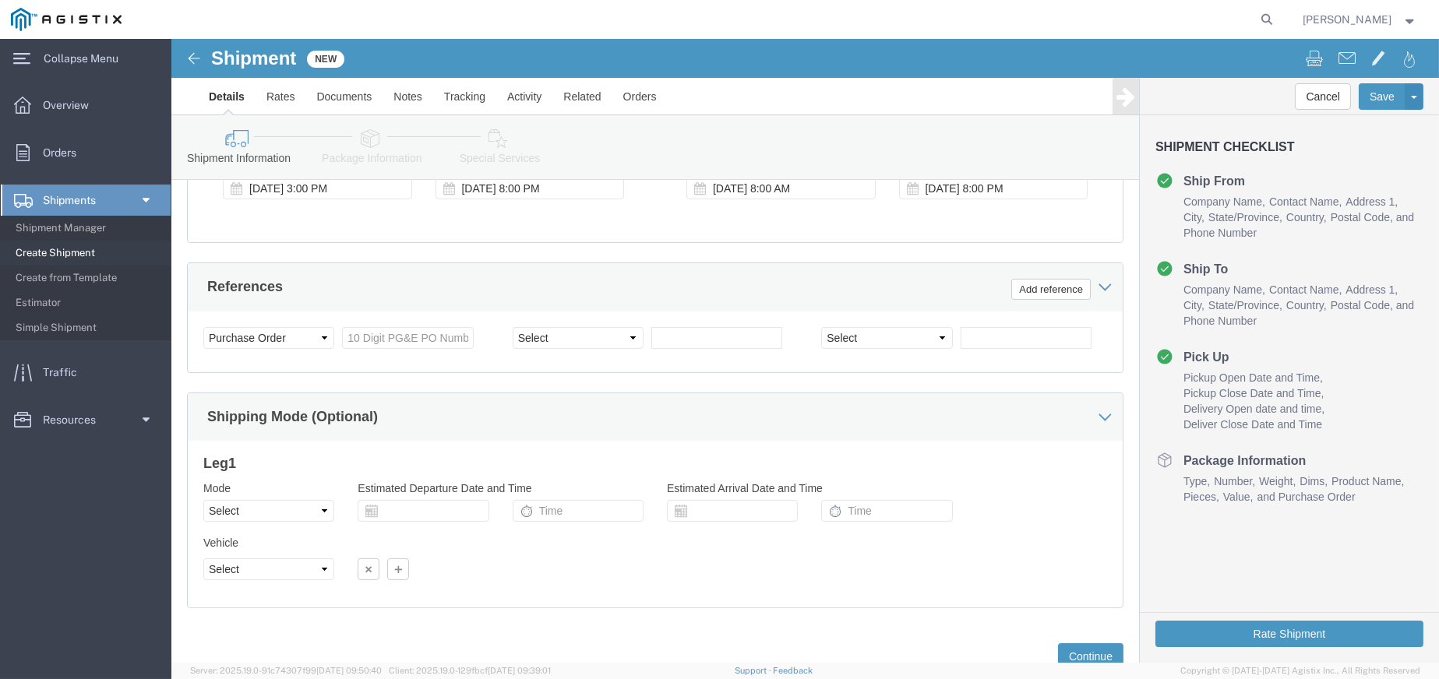
scroll to position [934, 0]
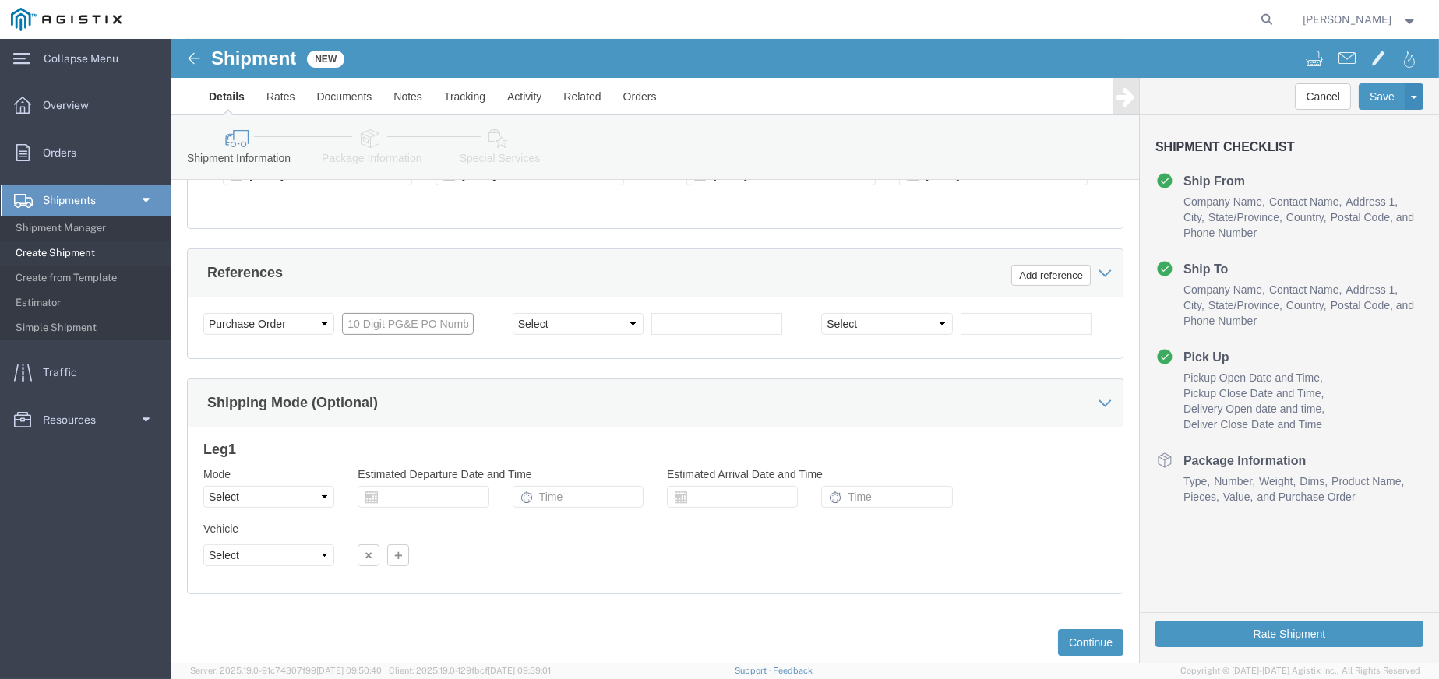
click input "text"
type input "2701245422"
click select "Select Account Type Activity ID Airline Appointment Number ASN Batch Request # …"
select select "BOL"
click select "Select Account Type Activity ID Airline Appointment Number ASN Batch Request # …"
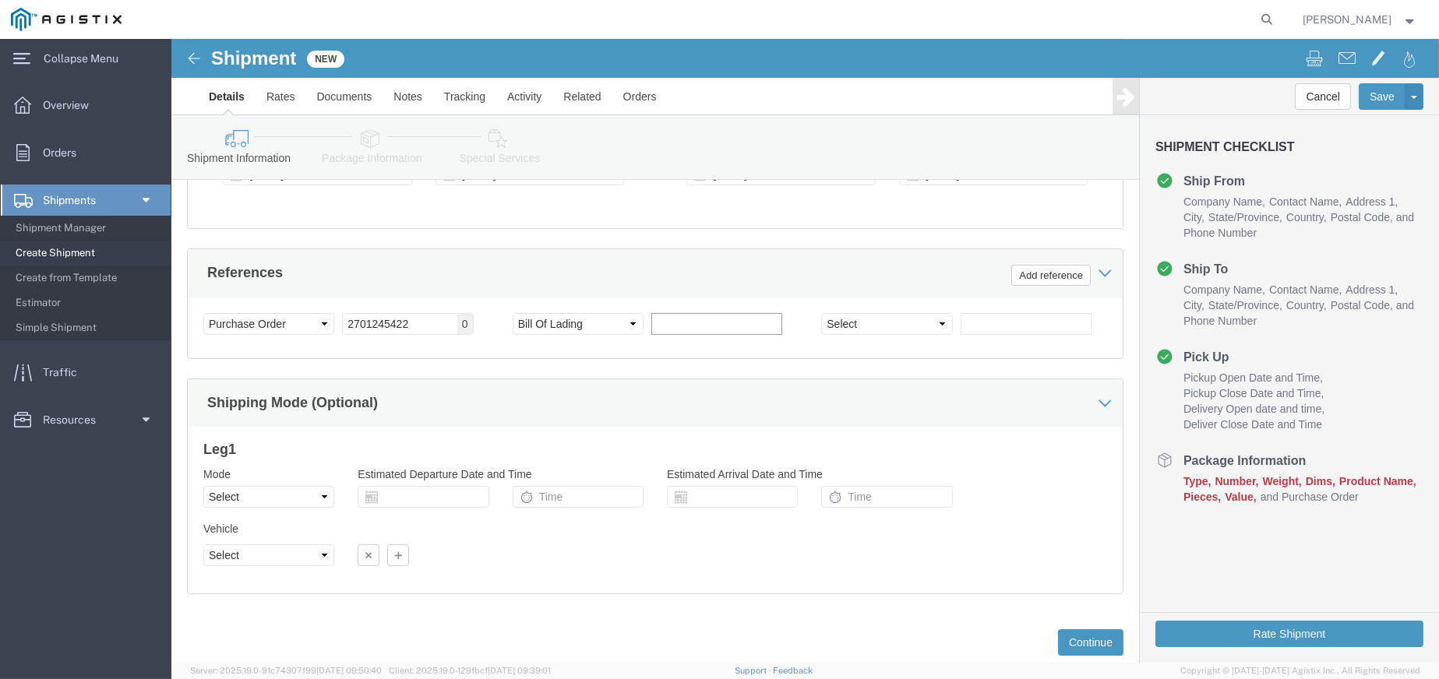
click input "text"
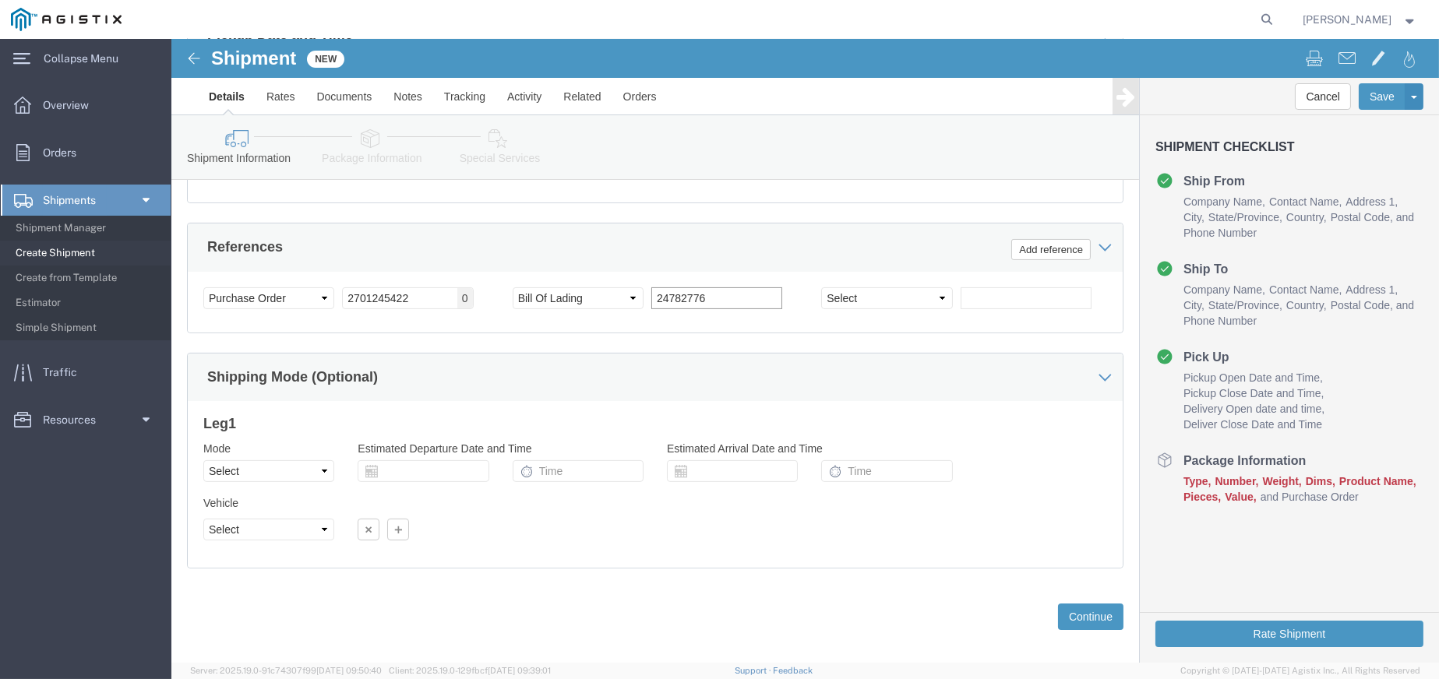
scroll to position [974, 0]
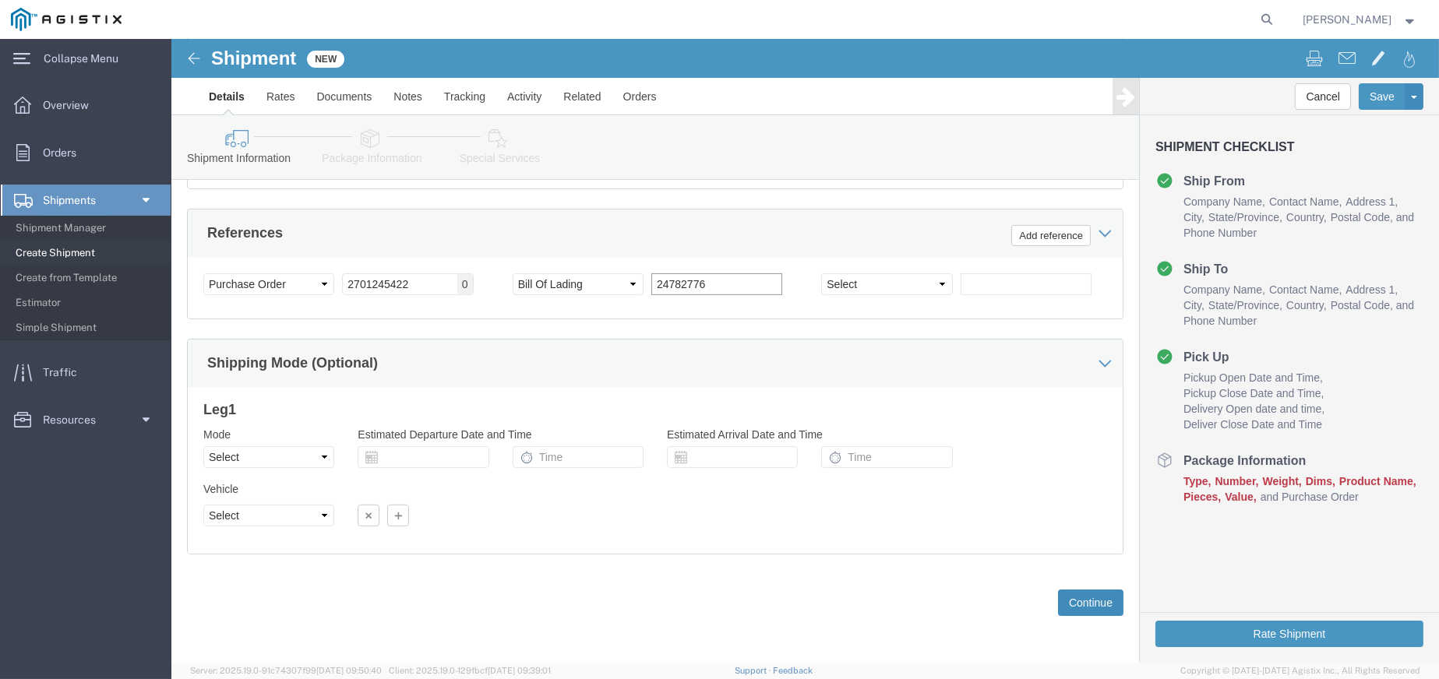
type input "24782776"
click button "Continue"
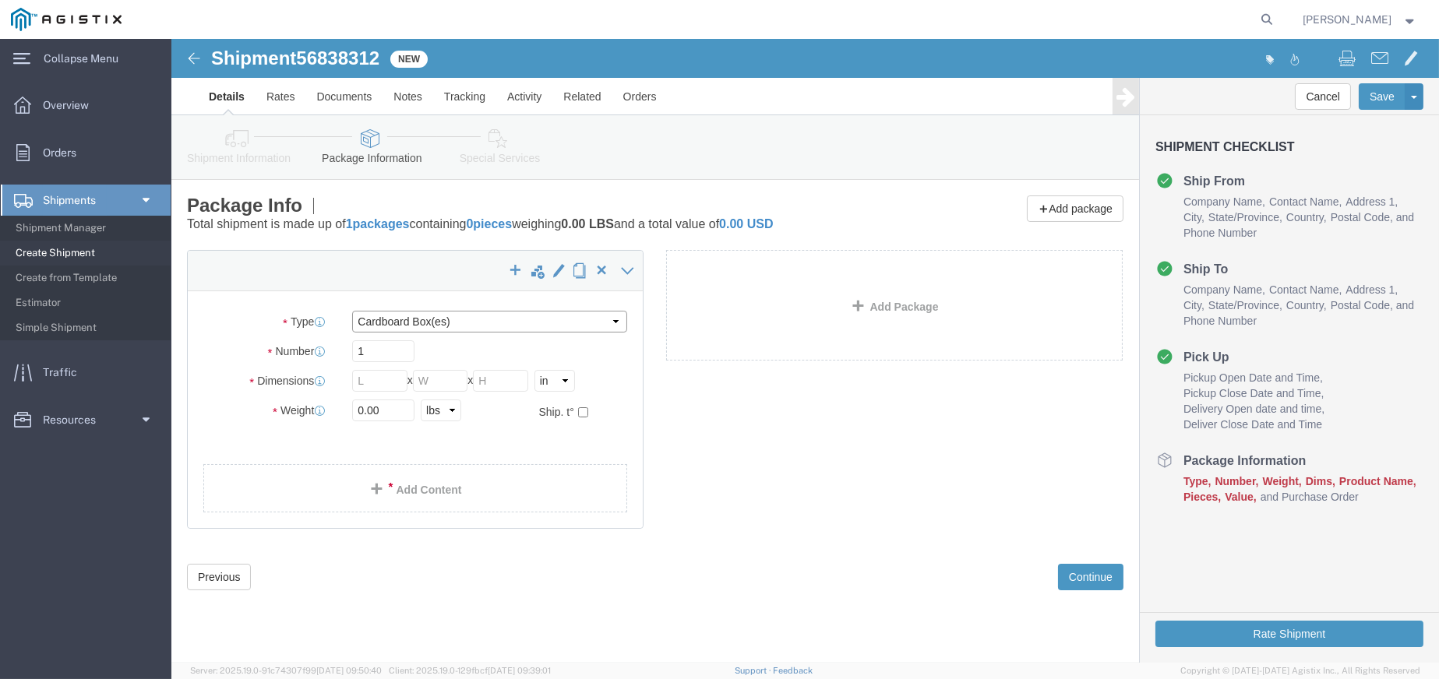
click select "Select Bulk Bundle(s) Cardboard Box(es) Carton(s) Crate(s) Drum(s) (Fiberboard)…"
click ul
click select "Select Bulk Bundle(s) Cardboard Box(es) Carton(s) Crate(s) Drum(s) (Fiberboard)…"
select select "PSNS"
click select "Select Bulk Bundle(s) Cardboard Box(es) Carton(s) Crate(s) Drum(s) (Fiberboard)…"
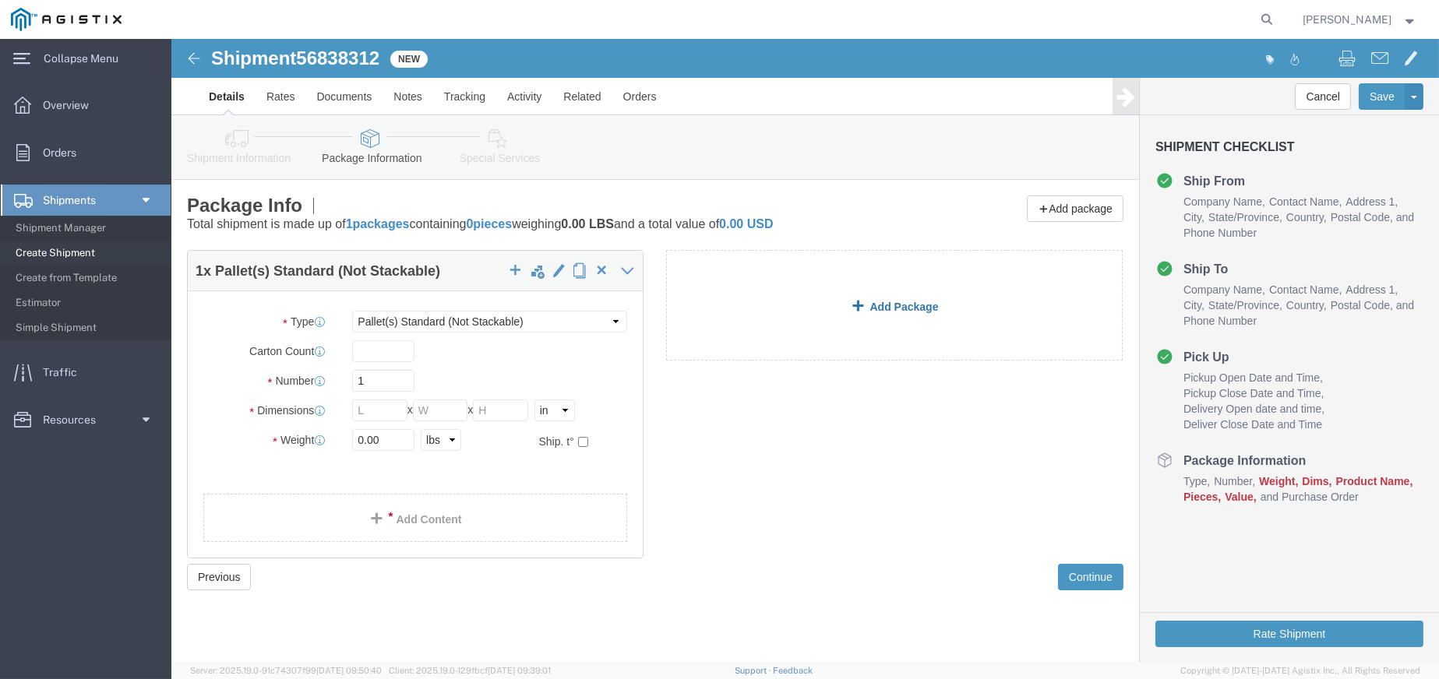
click link "Add Package"
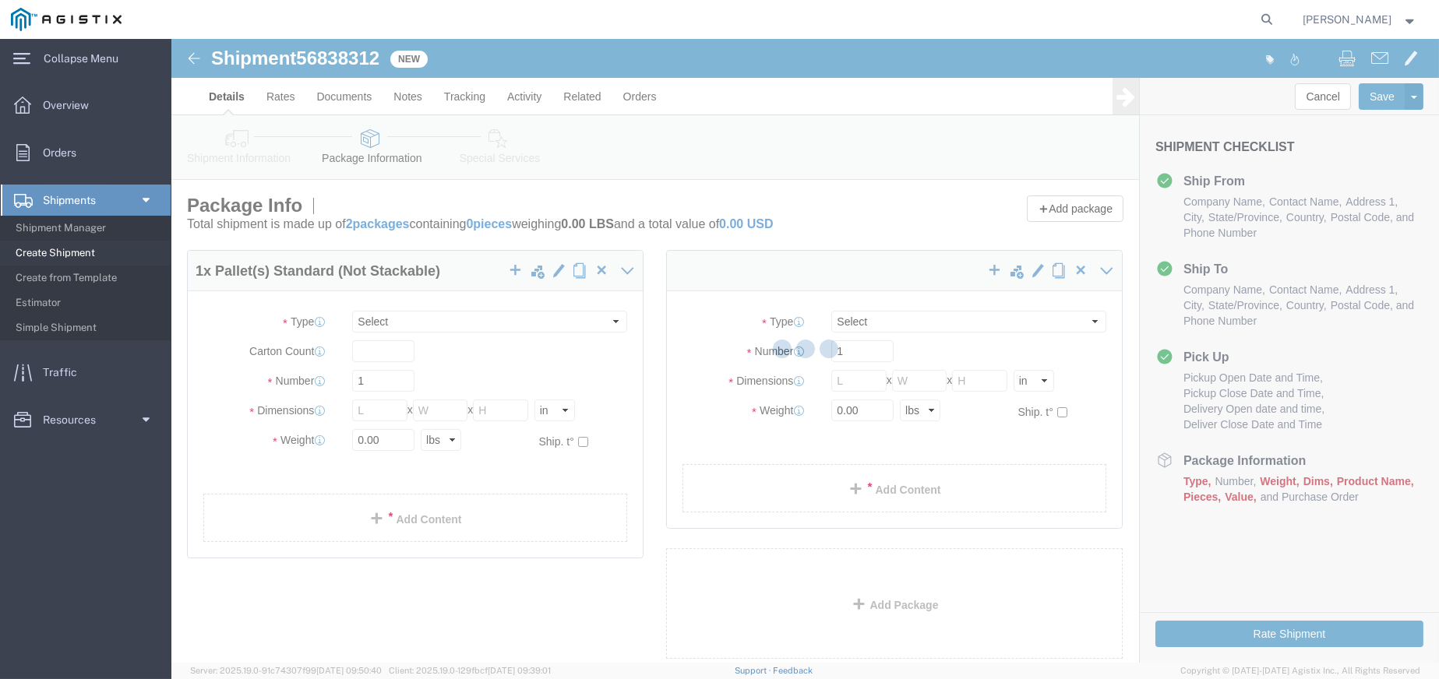
select select "PSNS"
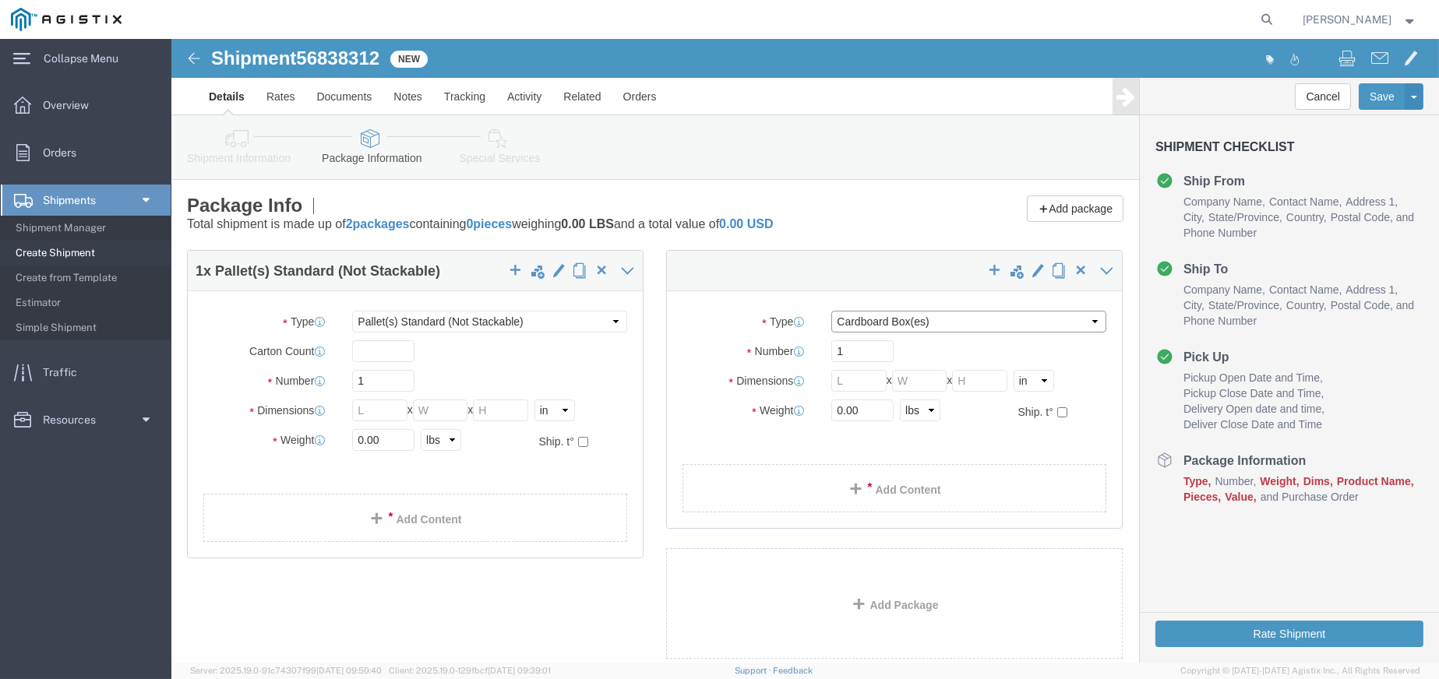
click select "Select Bulk Bundle(s) Cardboard Box(es) Carton(s) Crate(s) Drum(s) (Fiberboard)…"
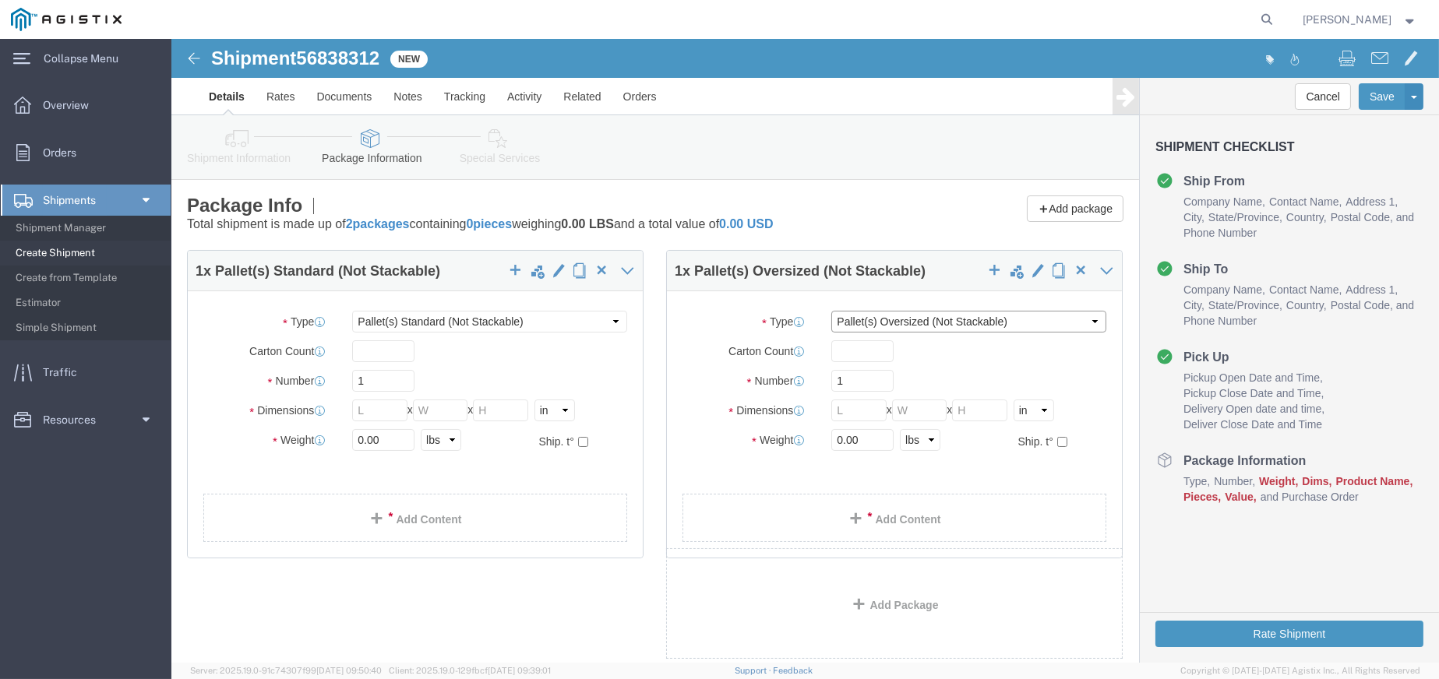
click select "Select Bulk Bundle(s) Cardboard Box(es) Carton(s) Crate(s) Drum(s) (Fiberboard)…"
select select "PSNS"
click select "Select Bulk Bundle(s) Cardboard Box(es) Carton(s) Crate(s) Drum(s) (Fiberboard)…"
drag, startPoint x: 675, startPoint y: 347, endPoint x: 567, endPoint y: 336, distance: 108.0
click div "Number 1"
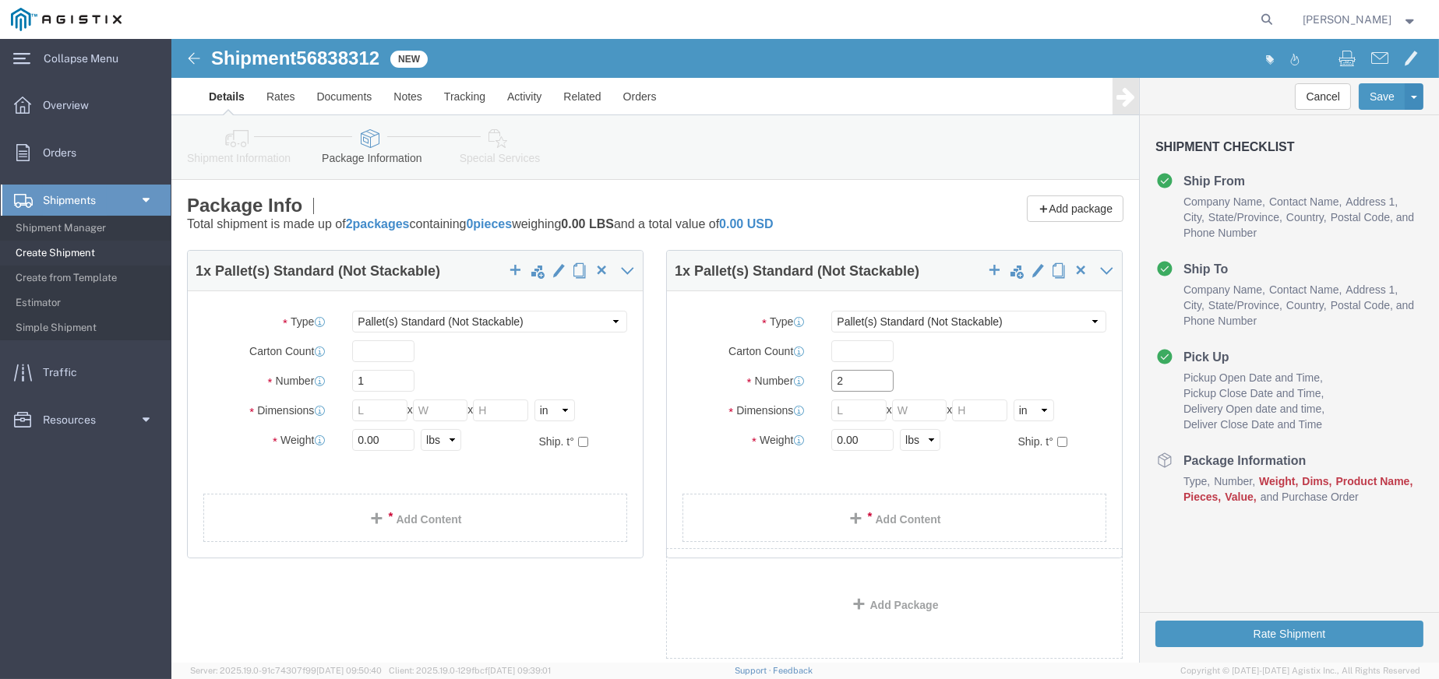
type input "2"
click input "text"
type input "5"
click input "text"
type input "5"
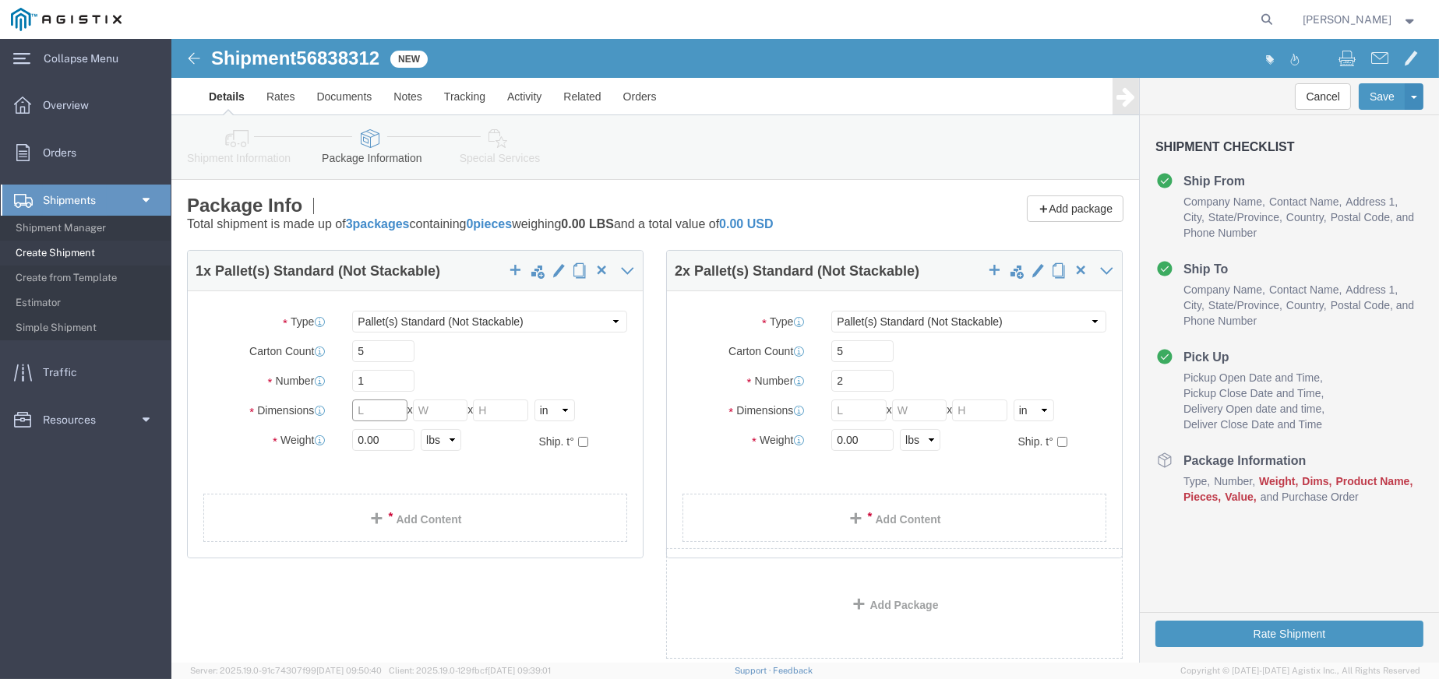
click input "text"
type input "50"
type input "42"
type input "36"
drag, startPoint x: 215, startPoint y: 403, endPoint x: 93, endPoint y: 390, distance: 122.1
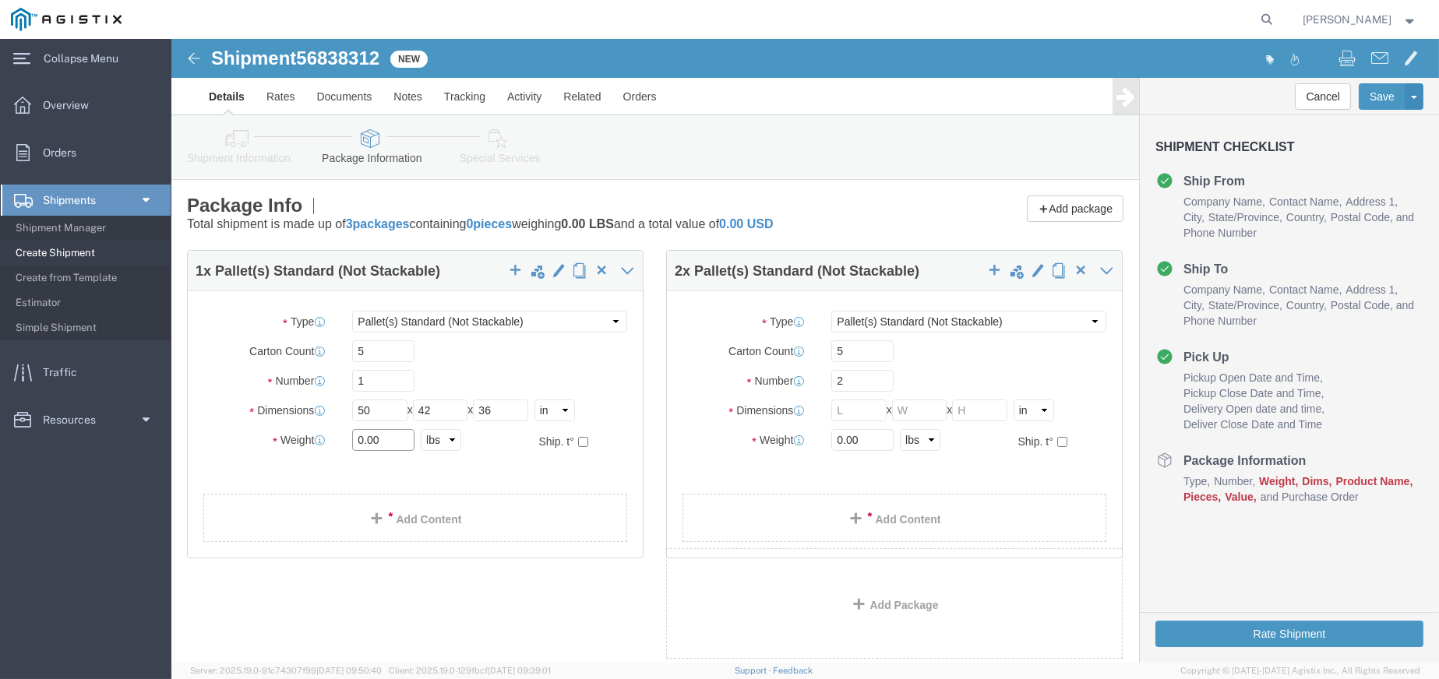
click div "Weight Total weight of packages in pounds or kilograms 0.00 Select kgs lbs Ship…"
click input "0.00"
drag, startPoint x: 210, startPoint y: 400, endPoint x: 184, endPoint y: 400, distance: 25.7
click input "0.00"
type input "113"
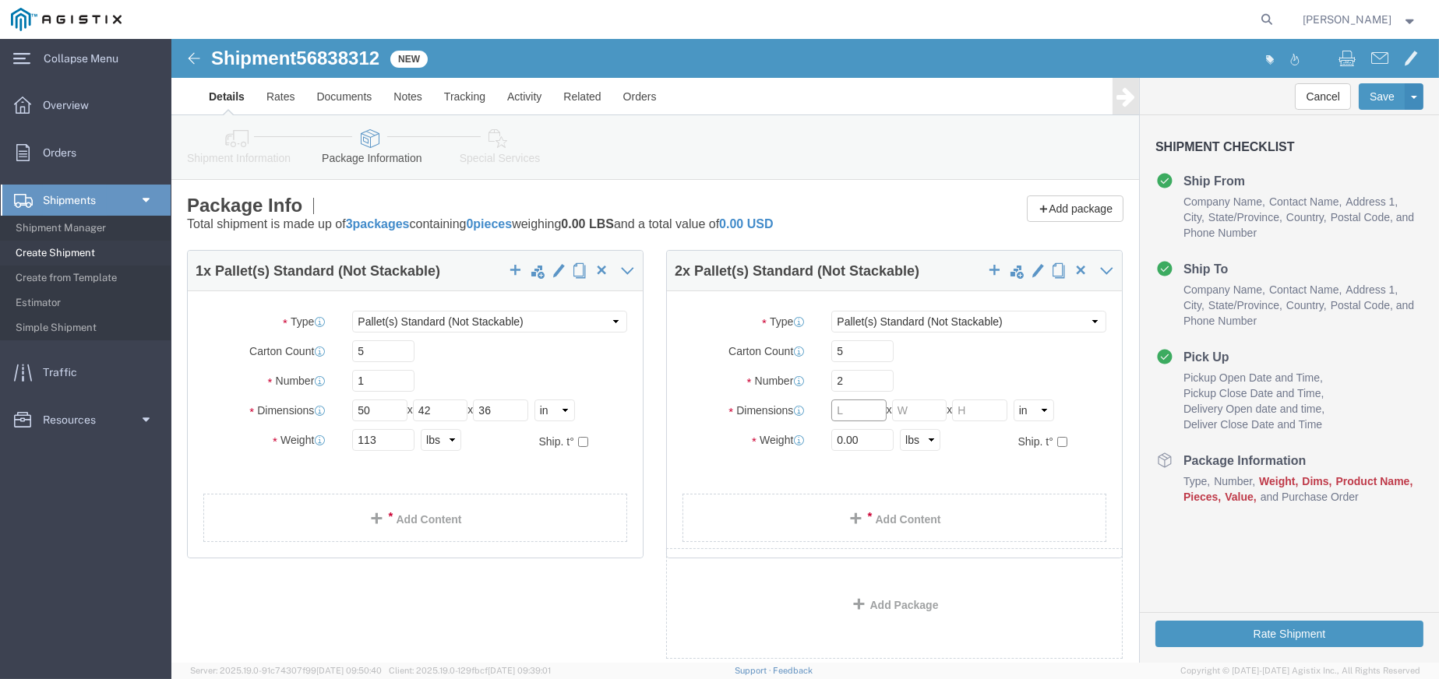
click input "text"
type input "50"
type input "42"
type input "75"
drag, startPoint x: 688, startPoint y: 400, endPoint x: 540, endPoint y: 403, distance: 148.0
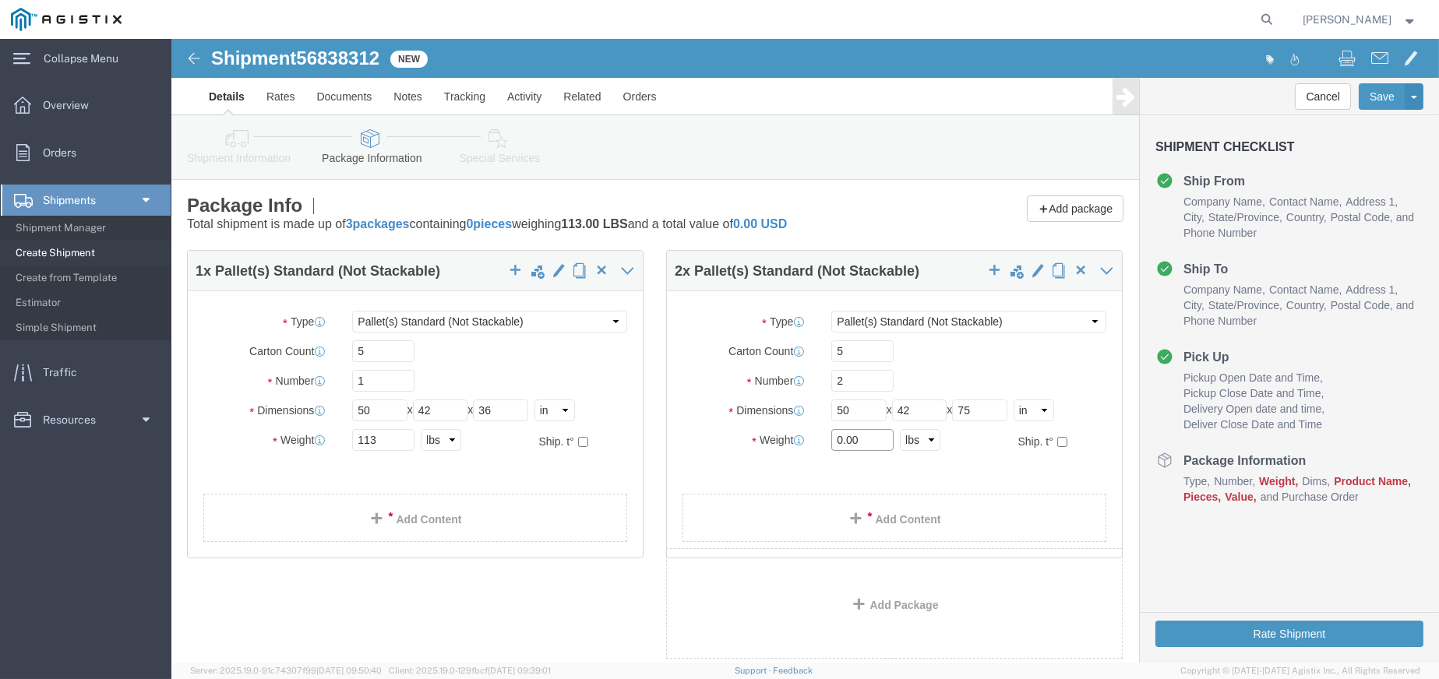
click div "Weight 0.00 Select kgs lbs Ship. t°"
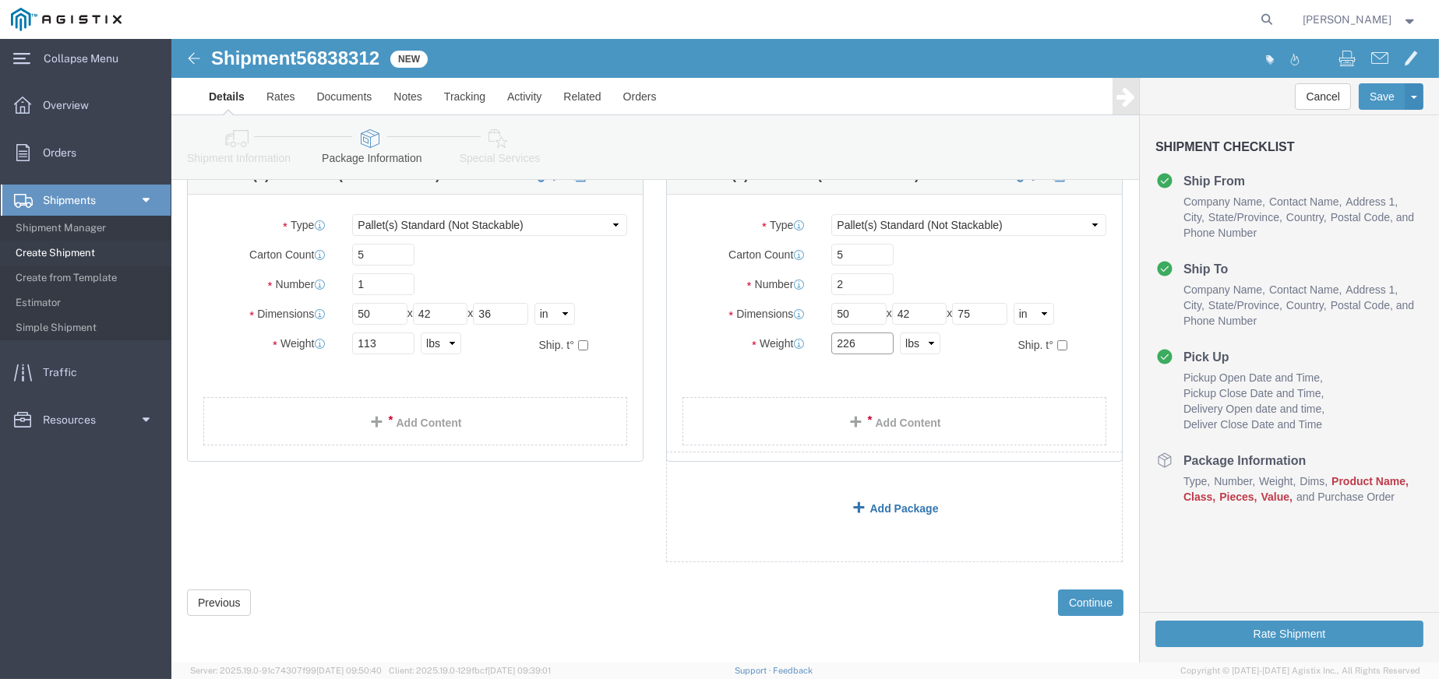
scroll to position [97, 0]
type input "226"
click link "Add Content"
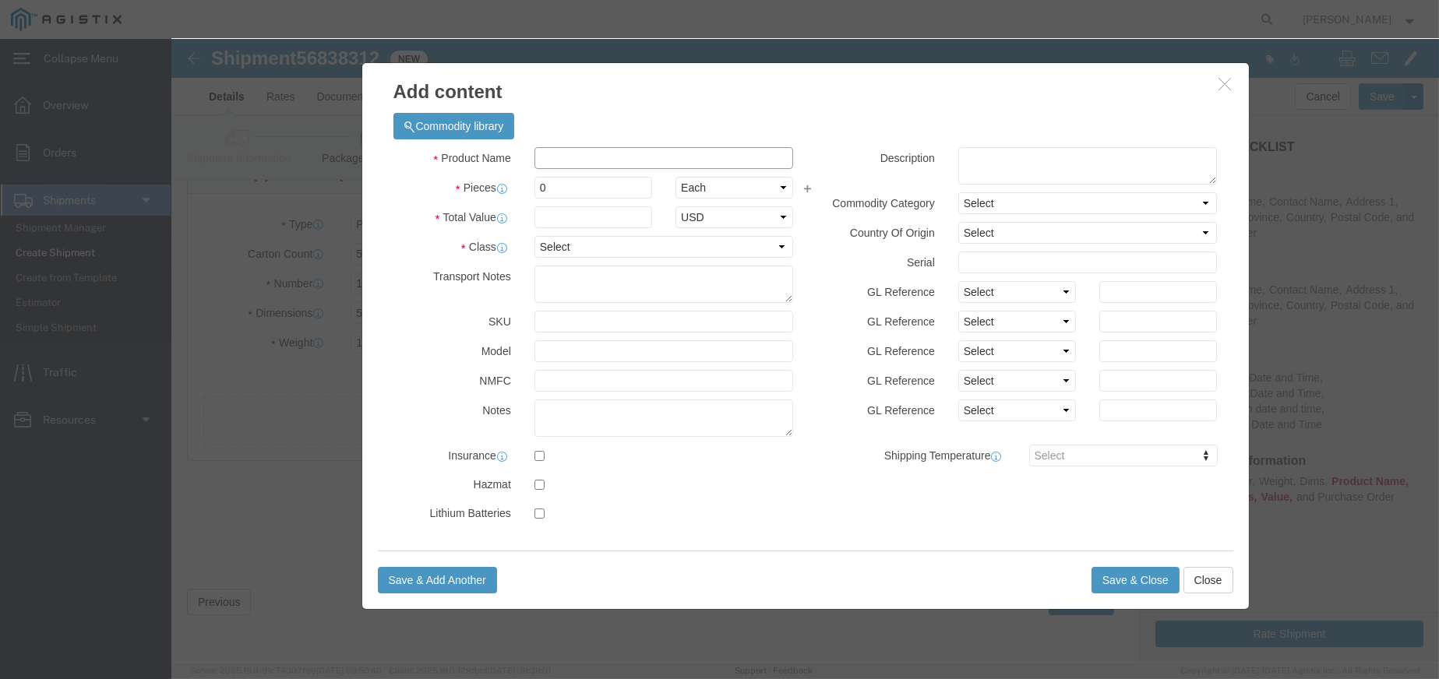
click input "text"
type input "flt902"
drag, startPoint x: 385, startPoint y: 146, endPoint x: 313, endPoint y: 141, distance: 71.8
click div "Pieces 0 Select Bag Barrels 100Board Feet Bottle Box Blister Pack Carats Can Ca…"
type input "5"
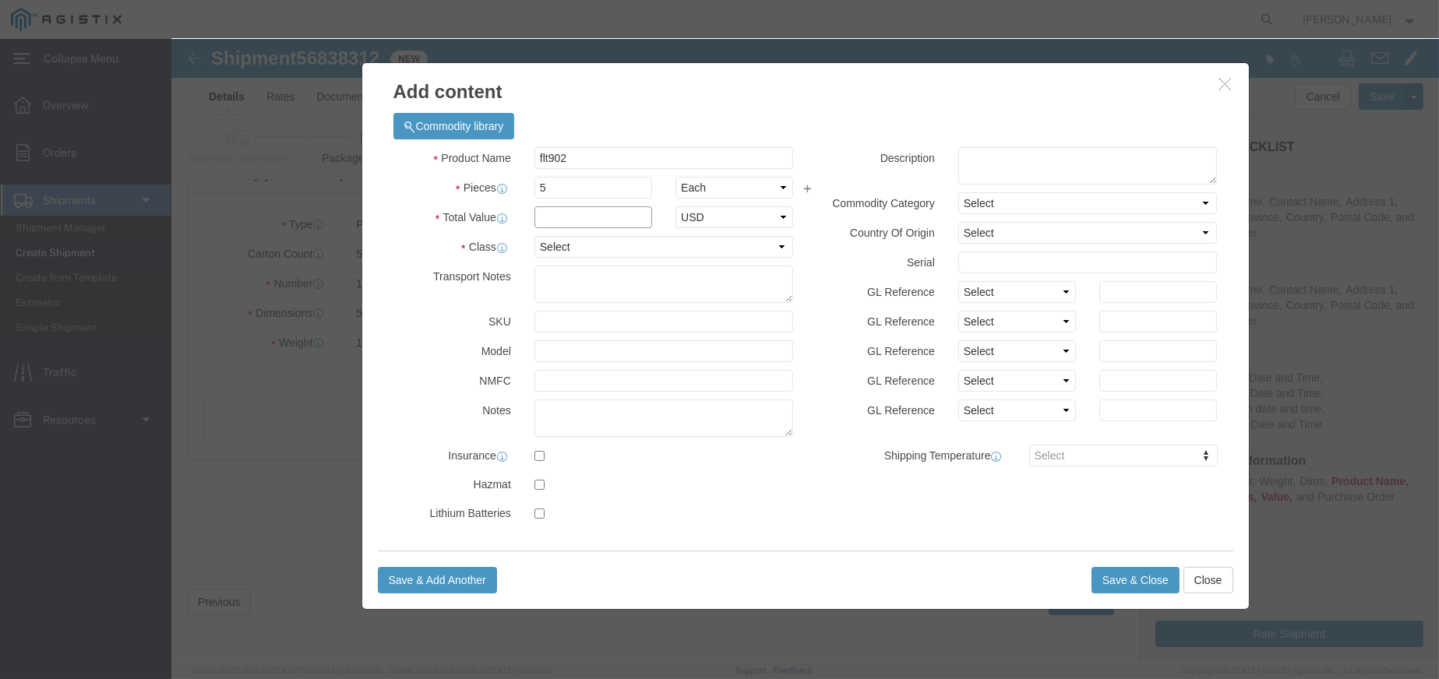
click input "text"
type input "2791.61"
click select "Select 50 55 60 65 70 85 92.5 100 125 175 250 300 400"
select select "250"
click select "Select 50 55 60 65 70 85 92.5 100 125 175 250 300 400"
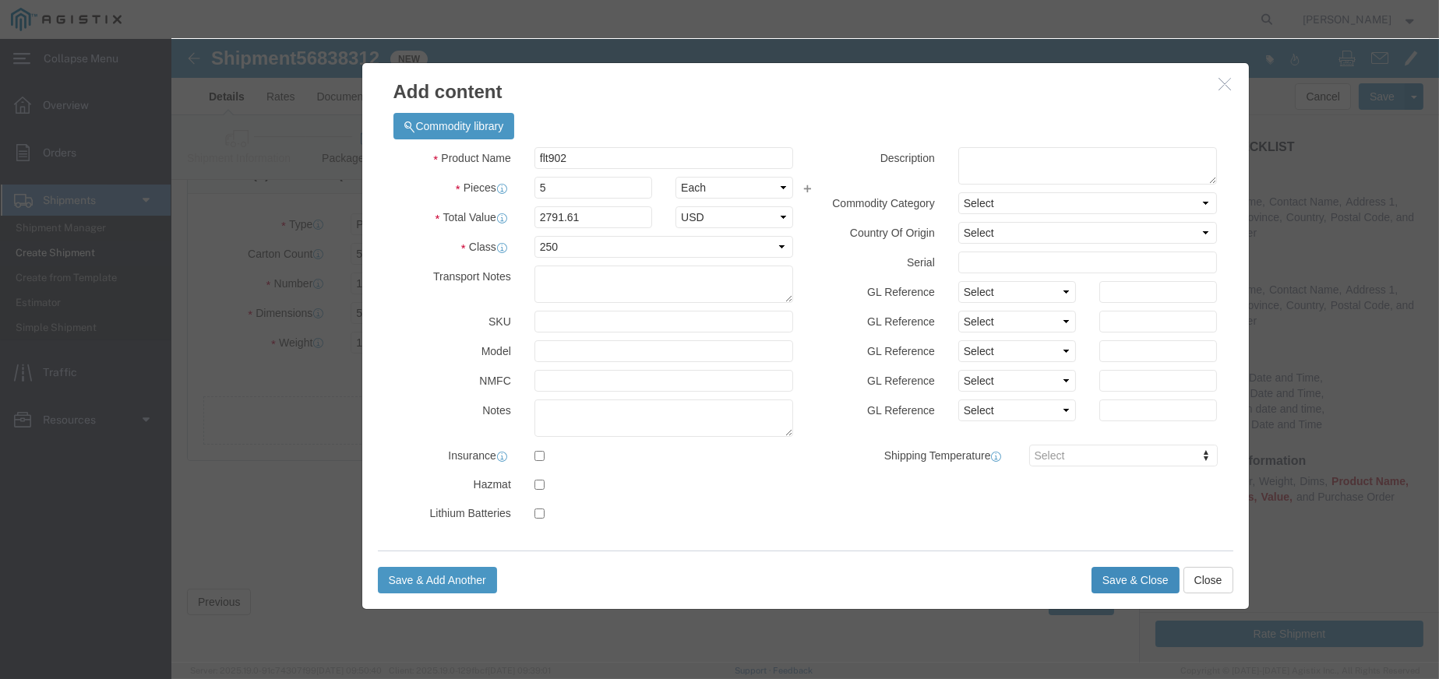
click button "Save & Close"
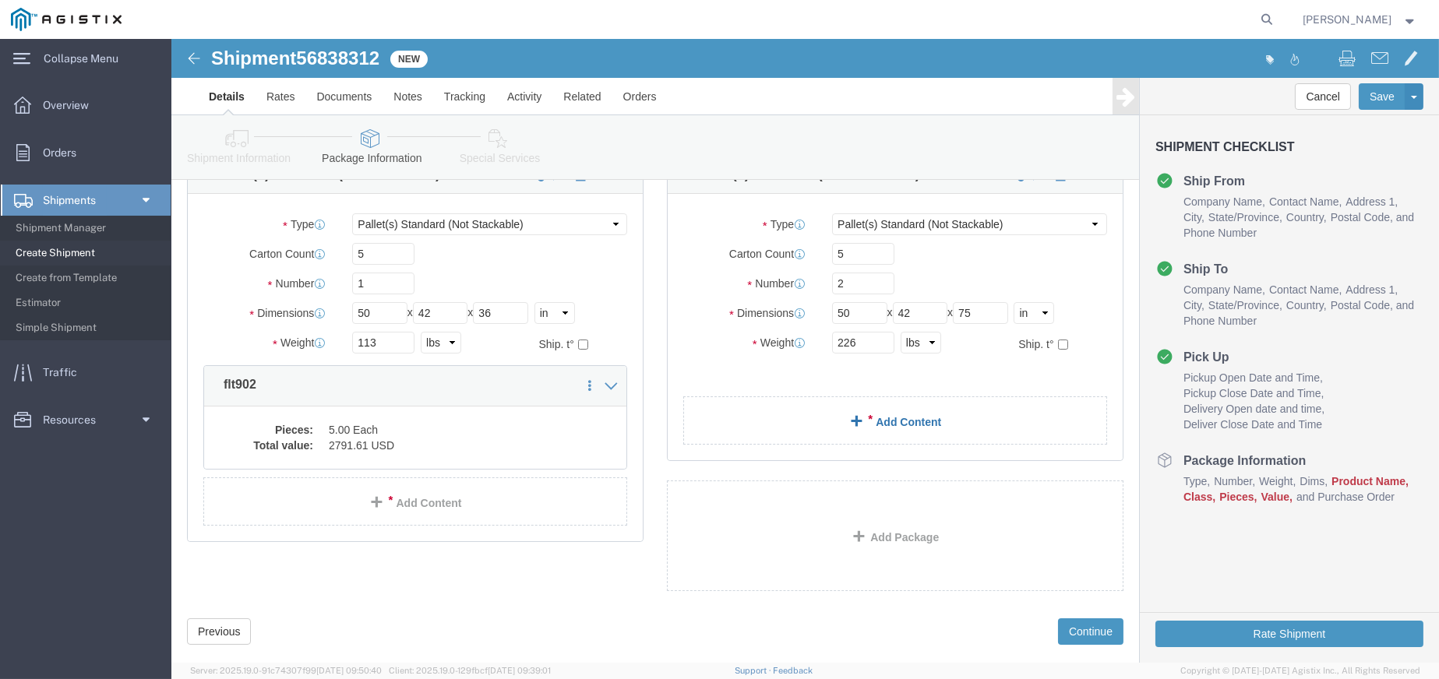
click link "Add Content"
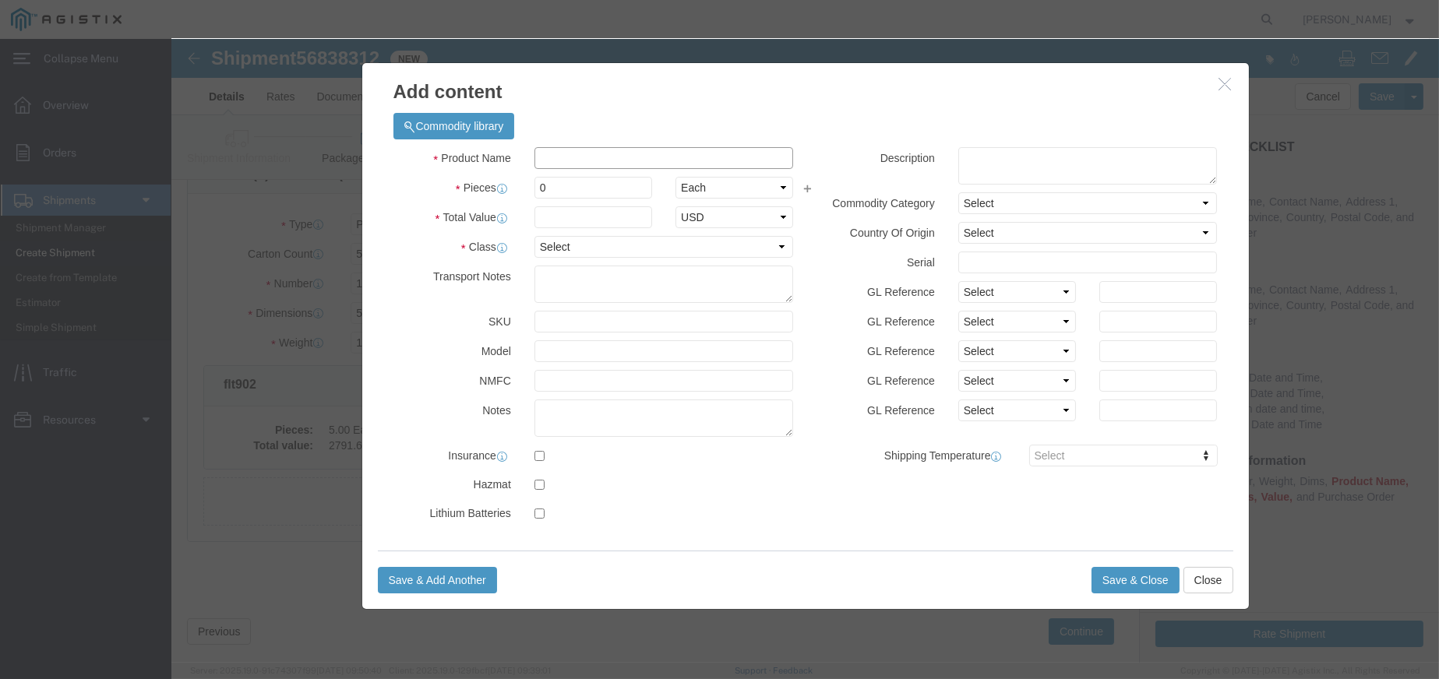
click input "text"
type input "flt902"
drag, startPoint x: 387, startPoint y: 144, endPoint x: 229, endPoint y: 150, distance: 158.2
click div "Pieces 0 Select Bag Barrels 100Board Feet Bottle Box Blister Pack Carats Can Ca…"
type input "5"
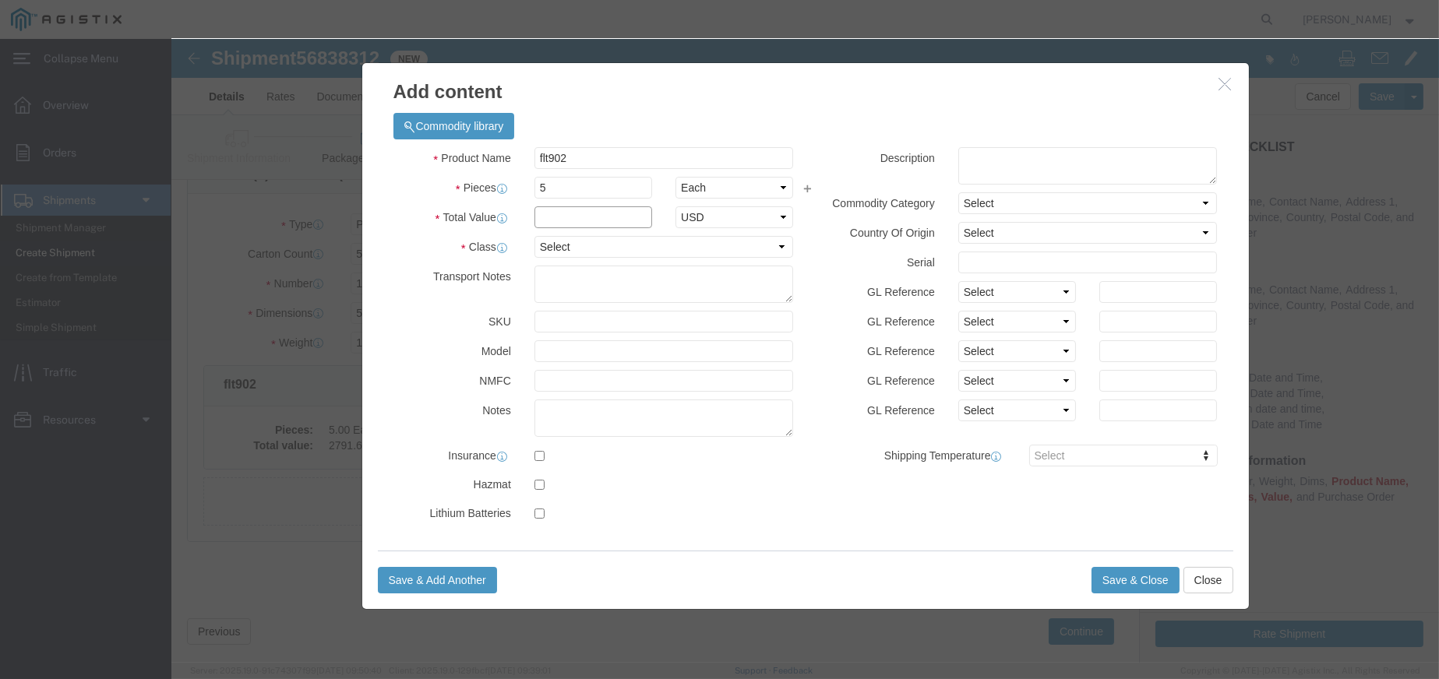
click input "text"
type input "2791.61"
drag, startPoint x: 399, startPoint y: 201, endPoint x: 404, endPoint y: 217, distance: 16.5
click select "Select 50 55 60 65 70 85 92.5 100 125 175 250 300 400"
select select "250"
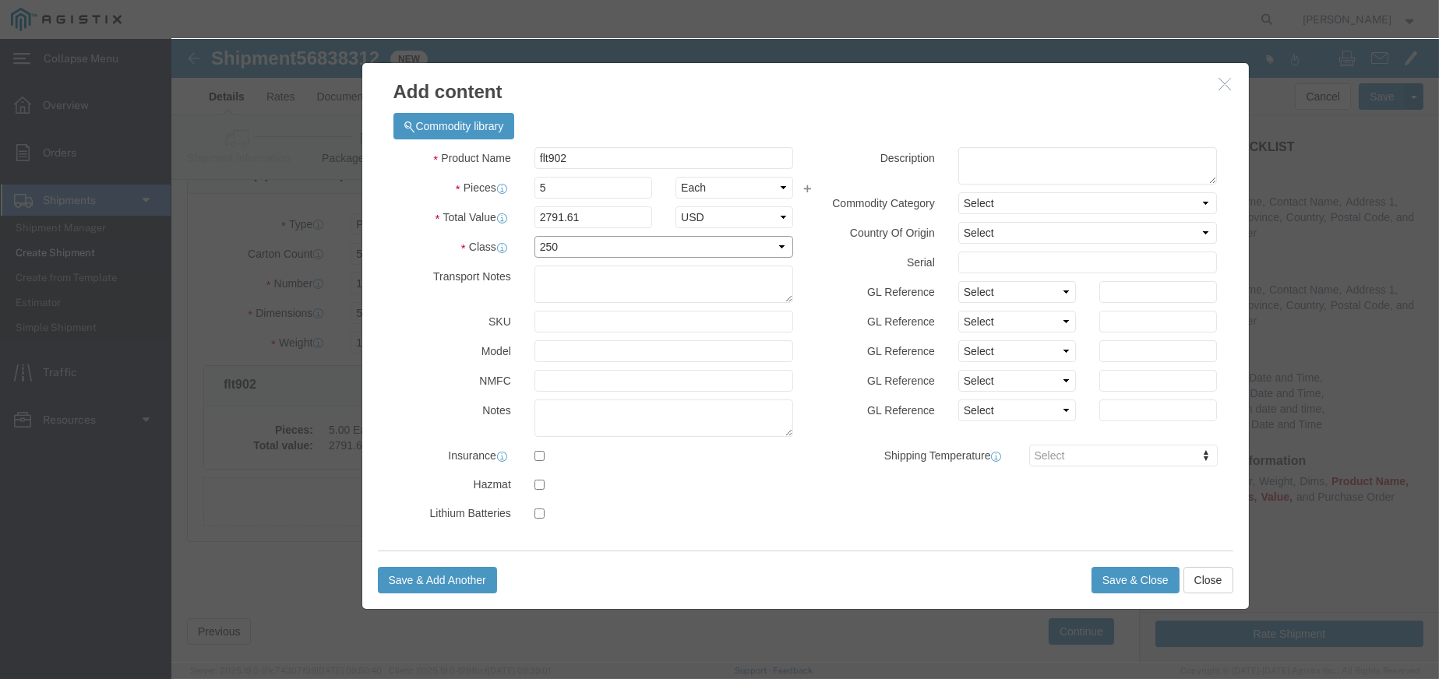
click select "Select 50 55 60 65 70 85 92.5 100 125 175 250 300 400"
click button "Save & Close"
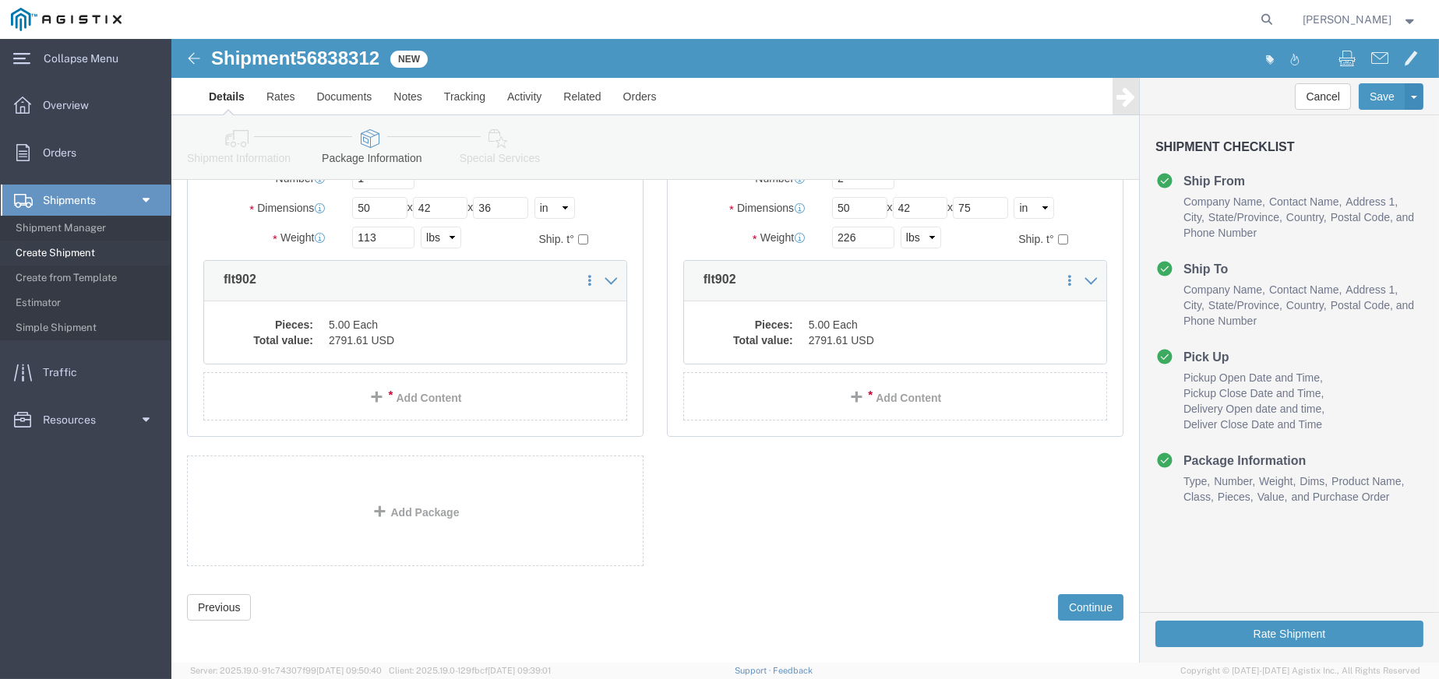
scroll to position [207, 0]
click button "Continue"
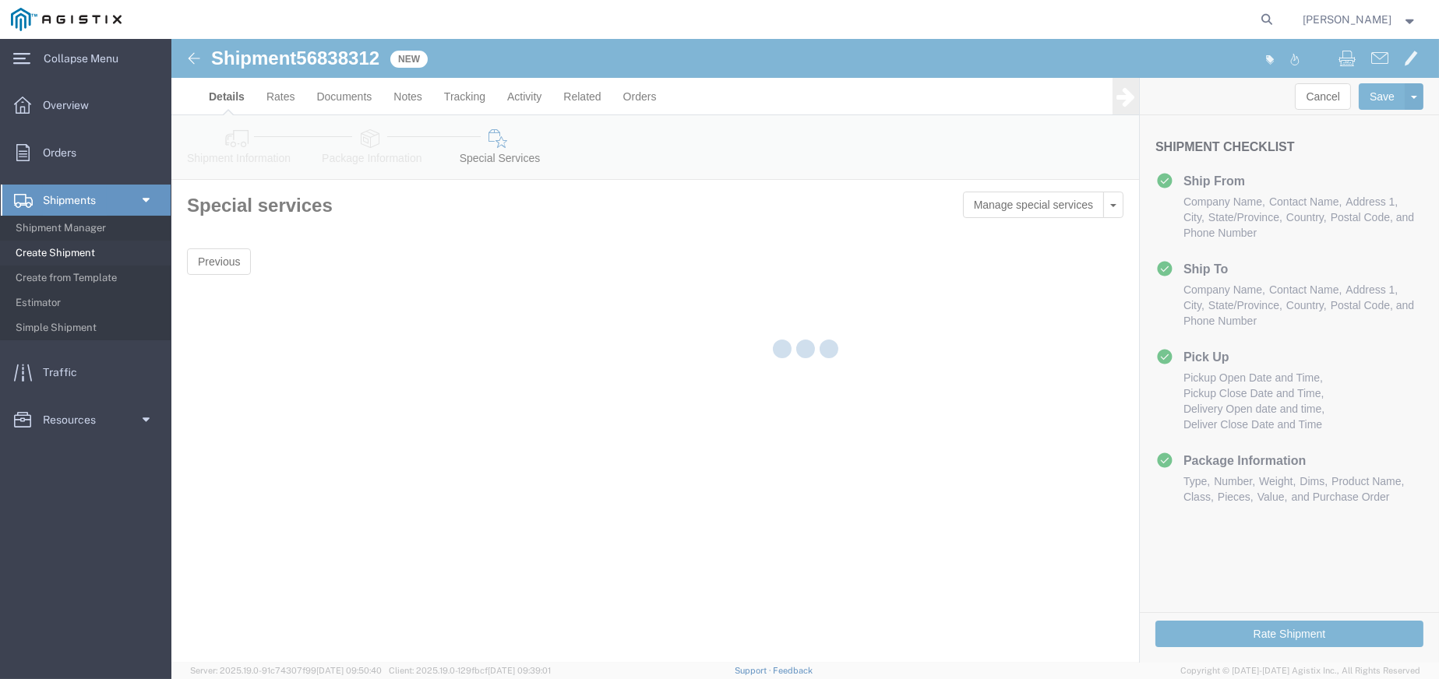
scroll to position [0, 0]
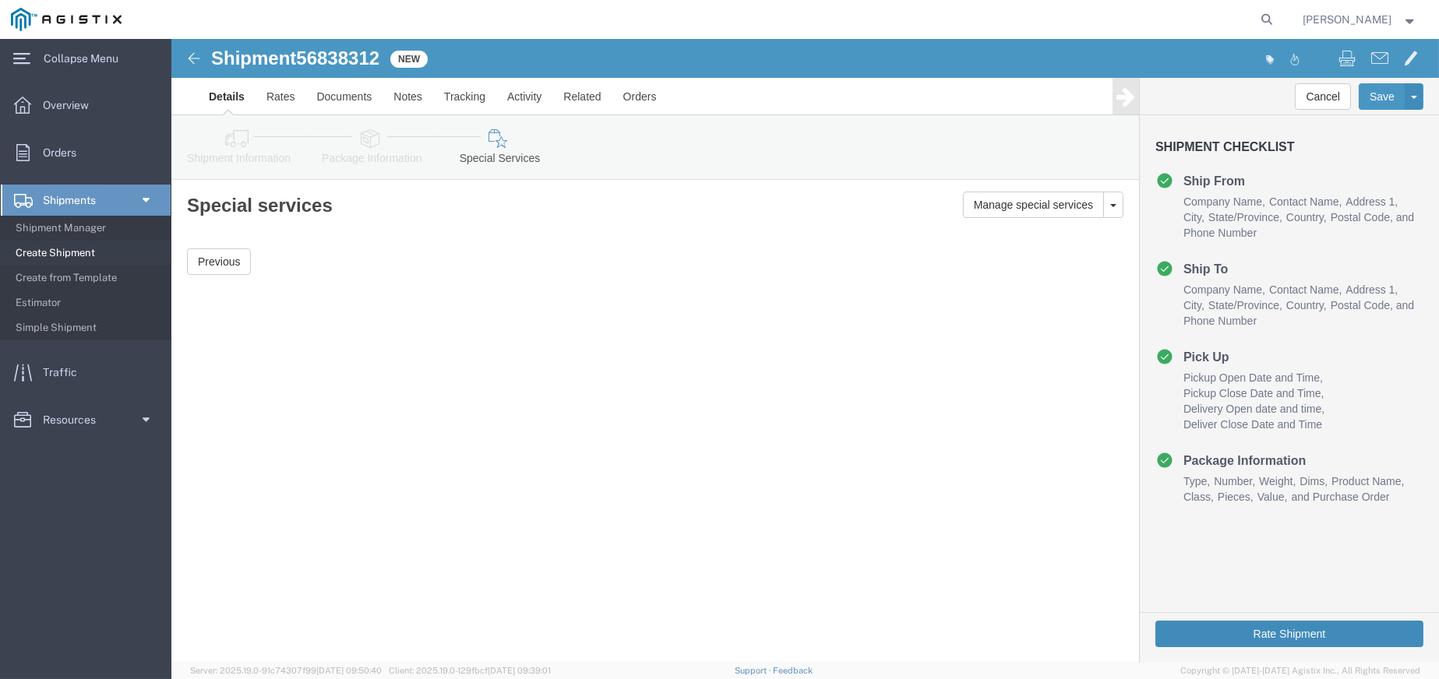
click button "Rate Shipment"
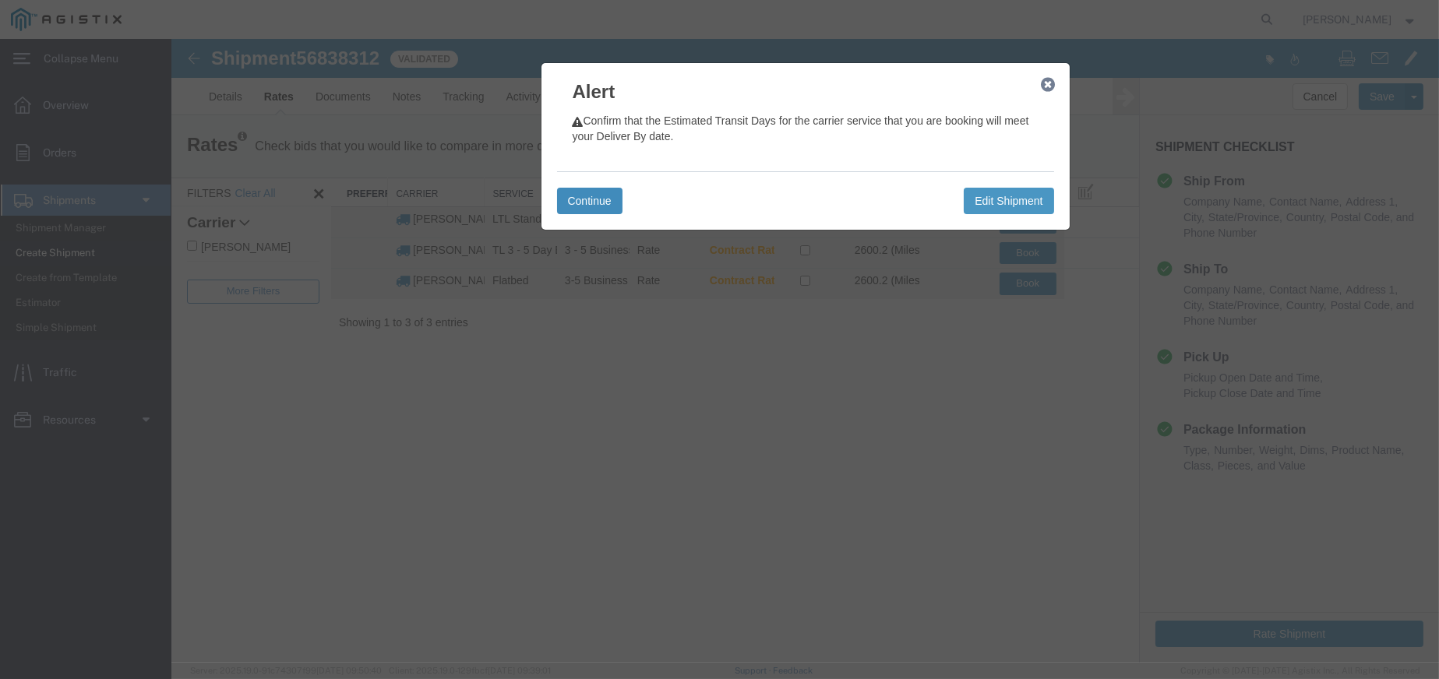
click at [593, 198] on button "Continue" at bounding box center [588, 201] width 65 height 26
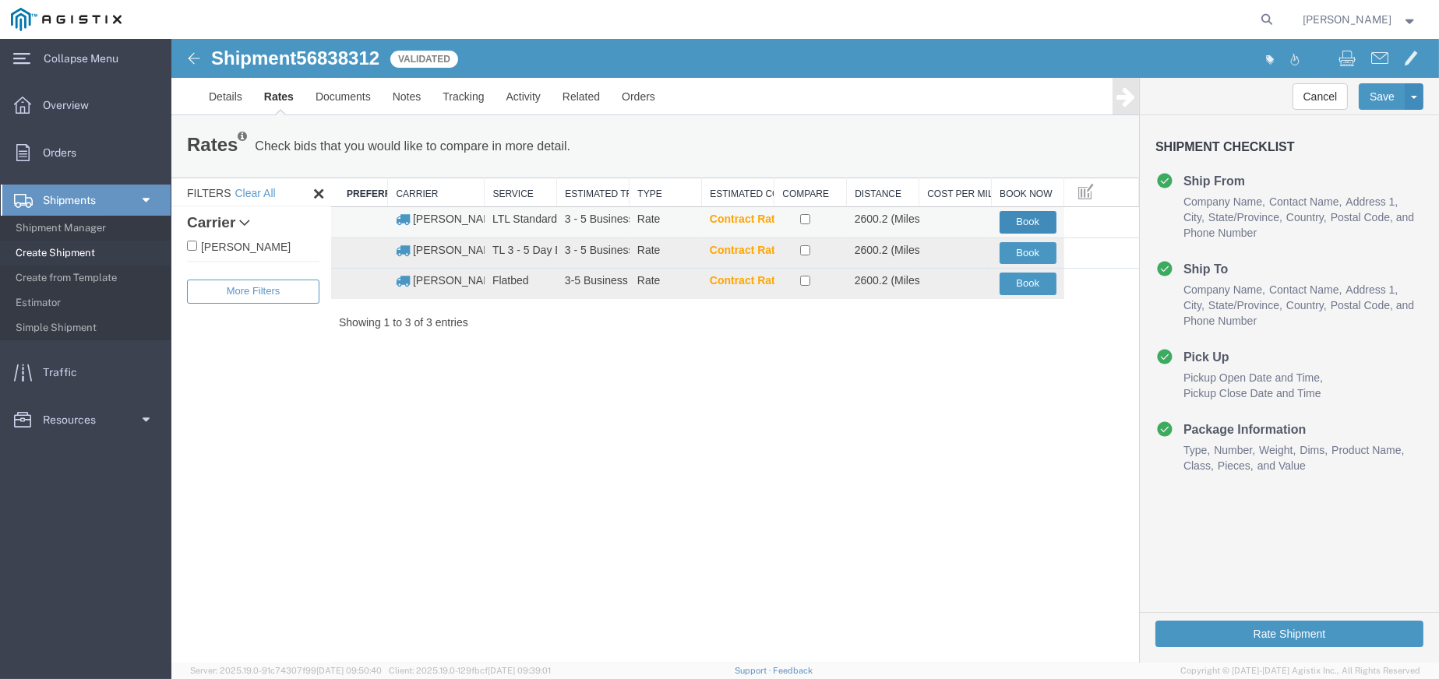
click at [1019, 220] on button "Book" at bounding box center [1027, 222] width 57 height 23
